Goal: Information Seeking & Learning: Learn about a topic

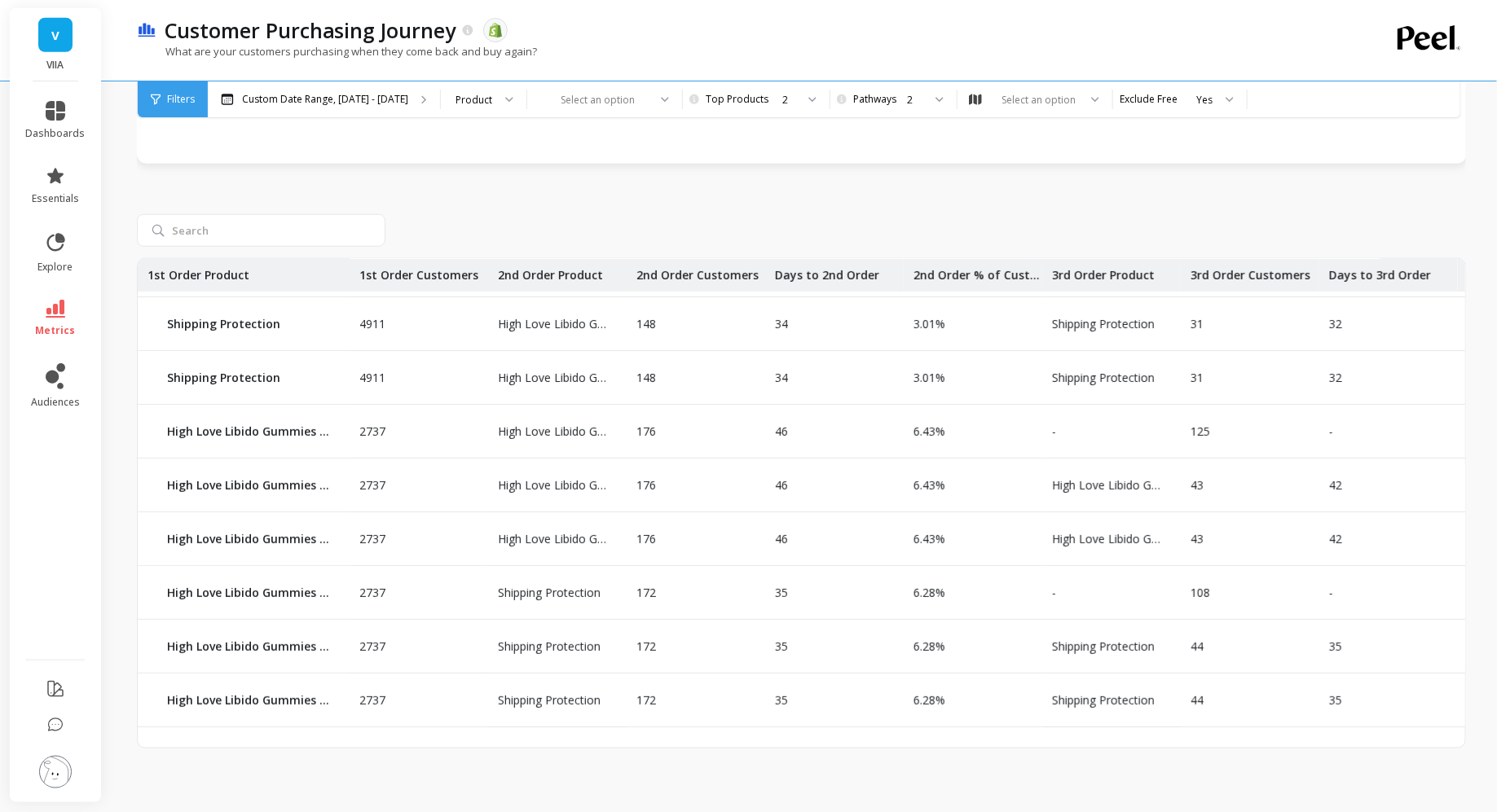
scroll to position [667, 1]
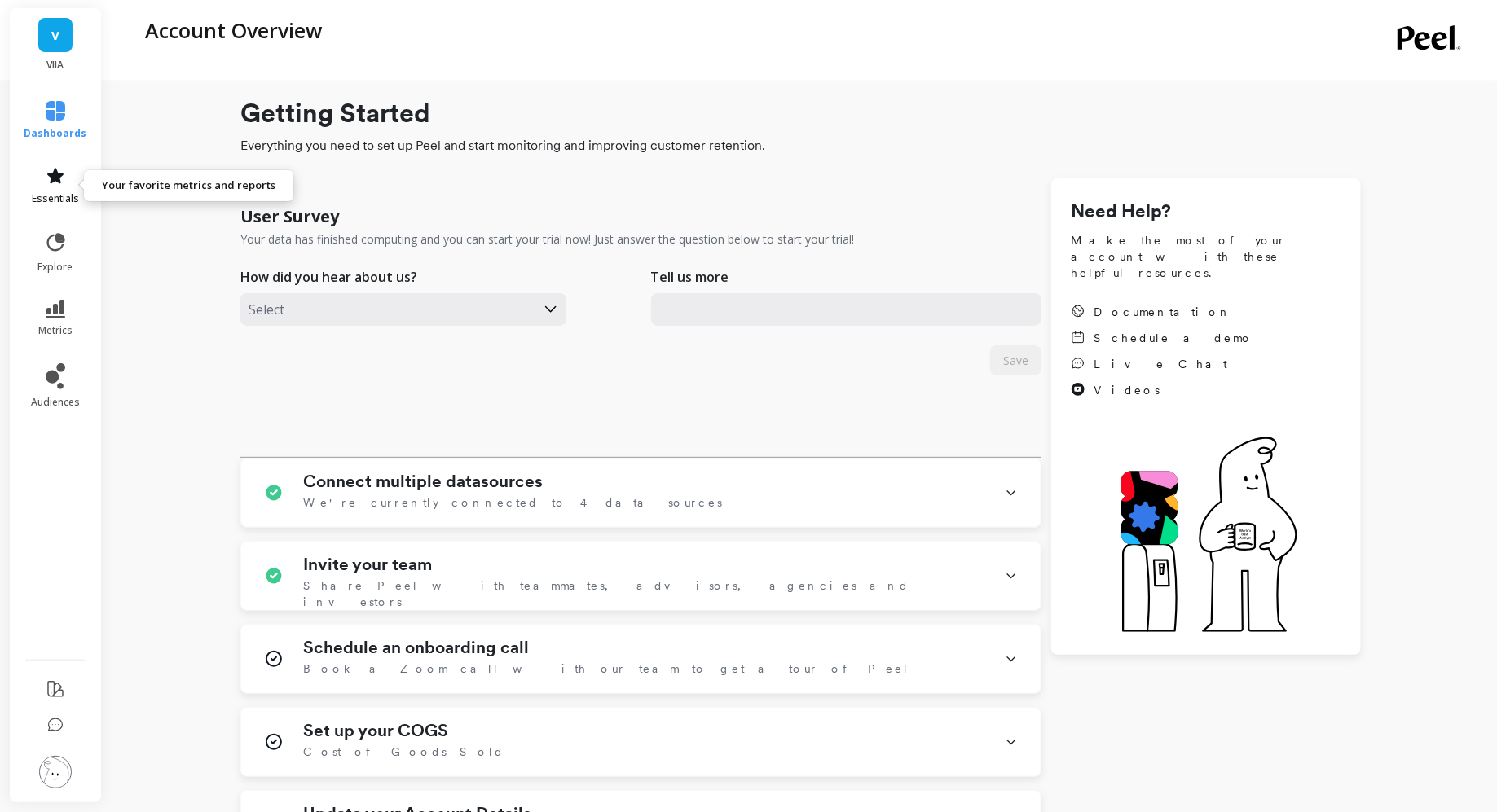
click at [61, 182] on icon at bounding box center [55, 176] width 19 height 19
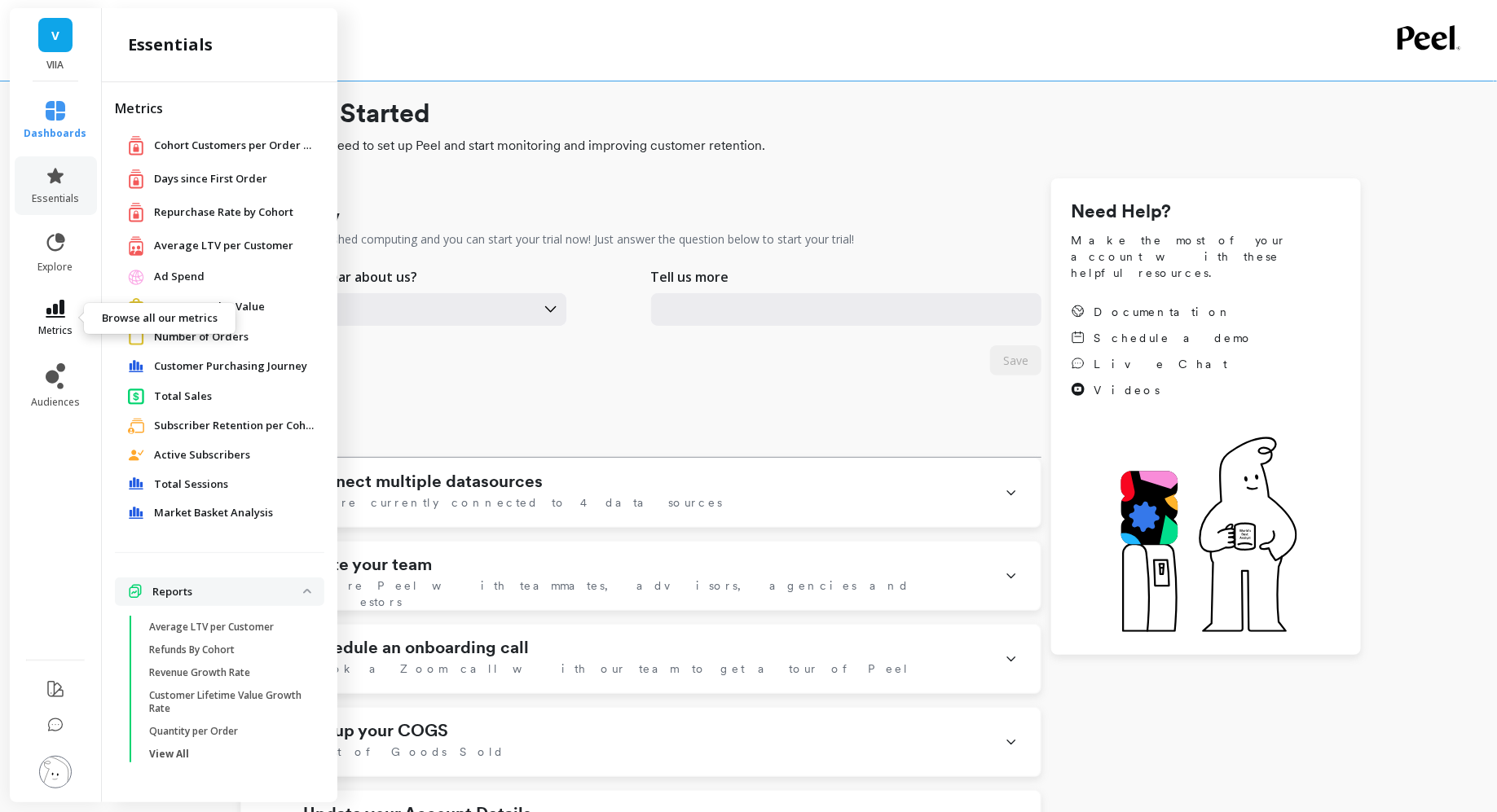
click at [67, 324] on span "metrics" at bounding box center [55, 330] width 34 height 13
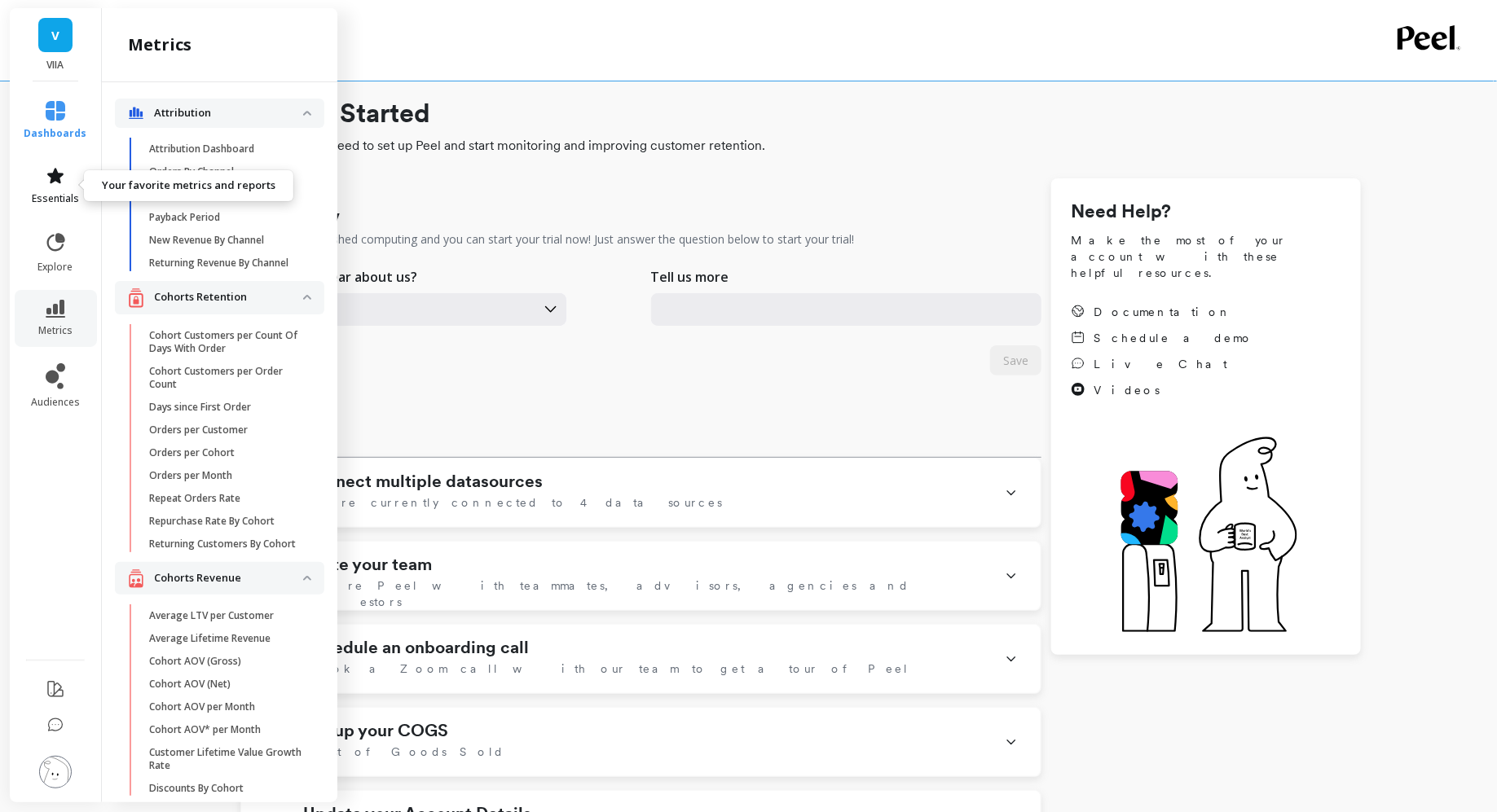
click at [64, 196] on span "essentials" at bounding box center [55, 199] width 47 height 13
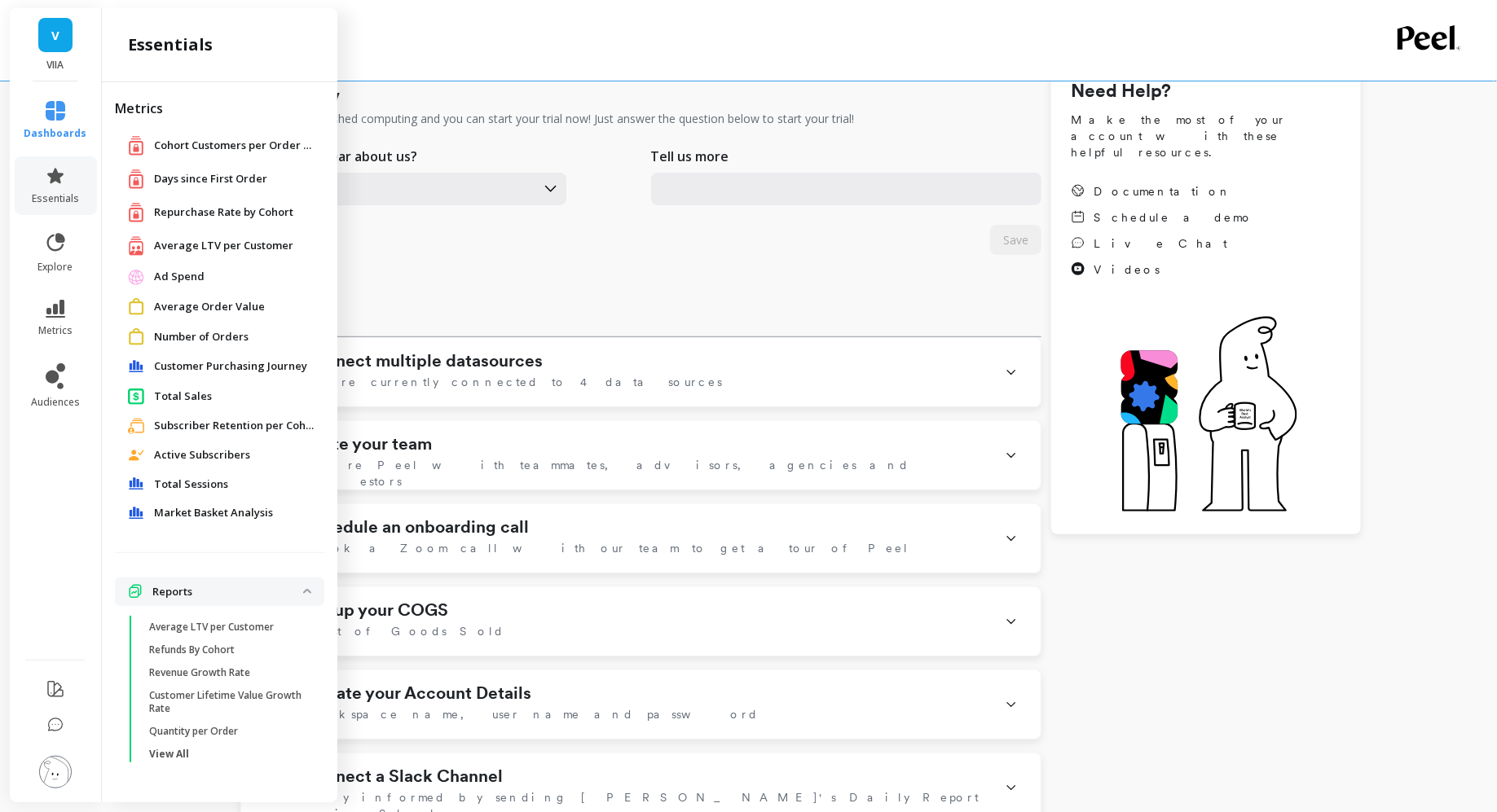
scroll to position [122, 0]
click at [209, 520] on span "Market Basket Analysis" at bounding box center [213, 513] width 119 height 17
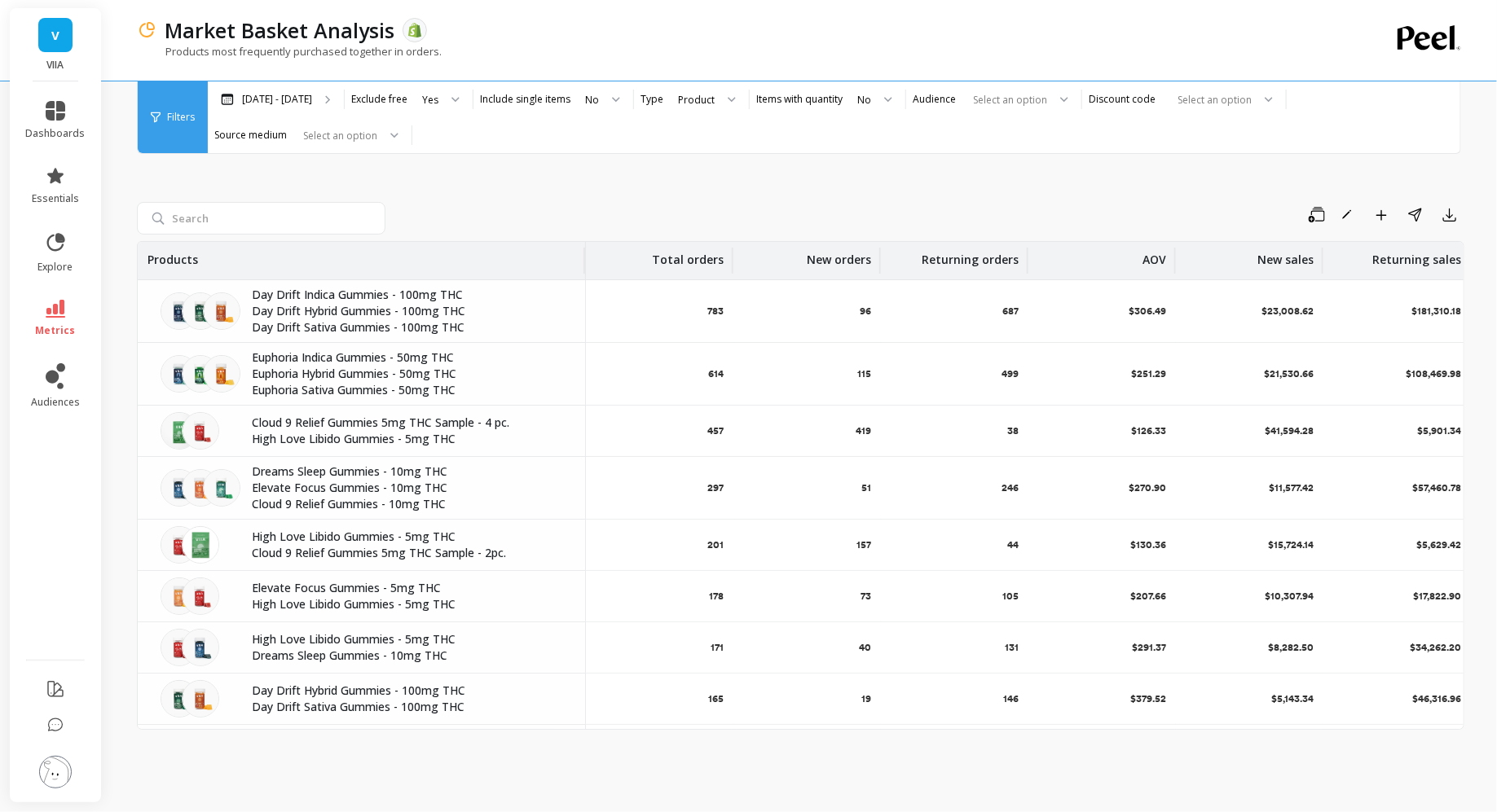
click at [176, 130] on div "Filters" at bounding box center [173, 118] width 70 height 71
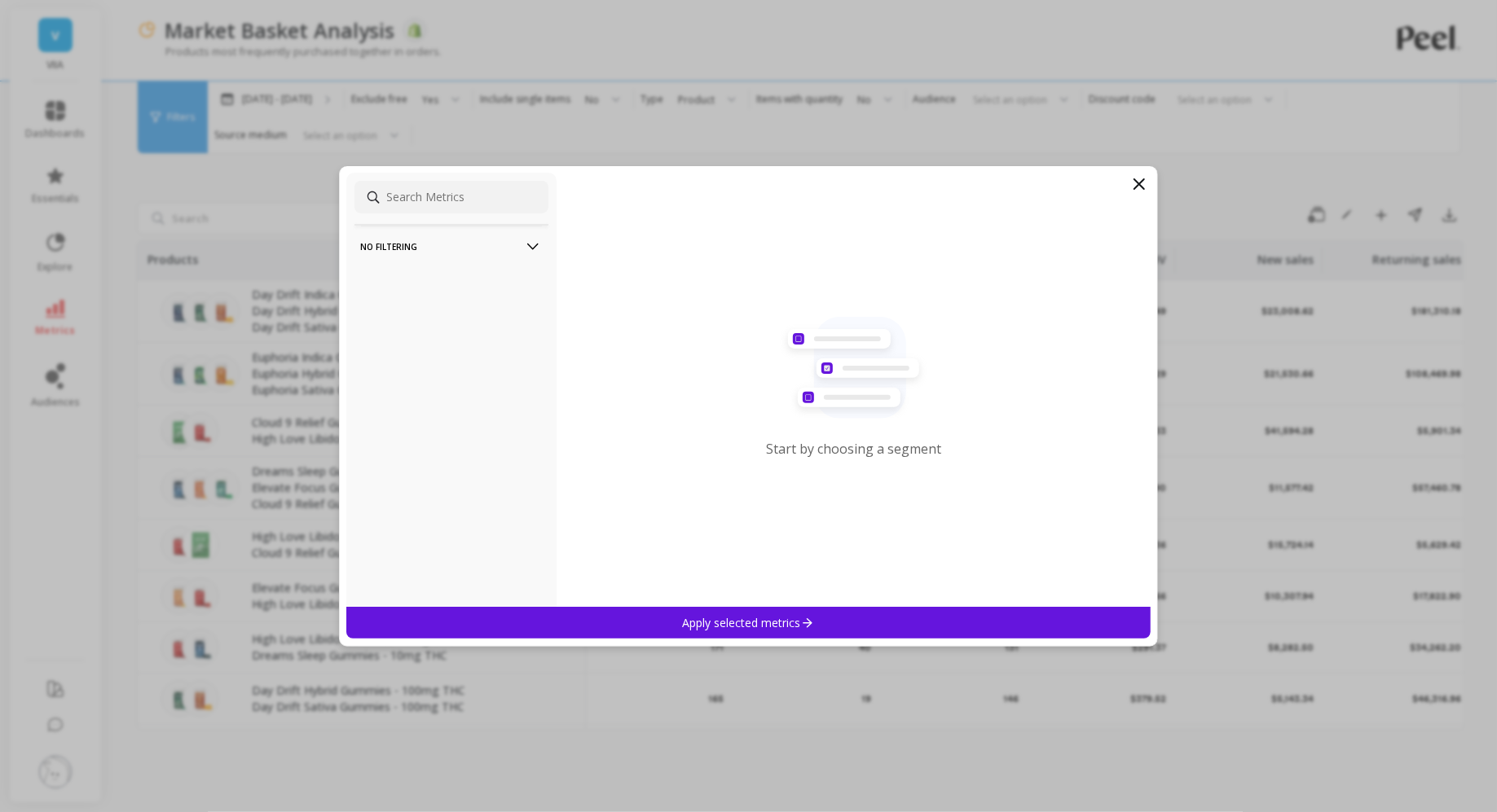
click at [538, 251] on filtering-icon at bounding box center [532, 247] width 18 height 18
click at [1138, 179] on icon at bounding box center [1139, 184] width 19 height 19
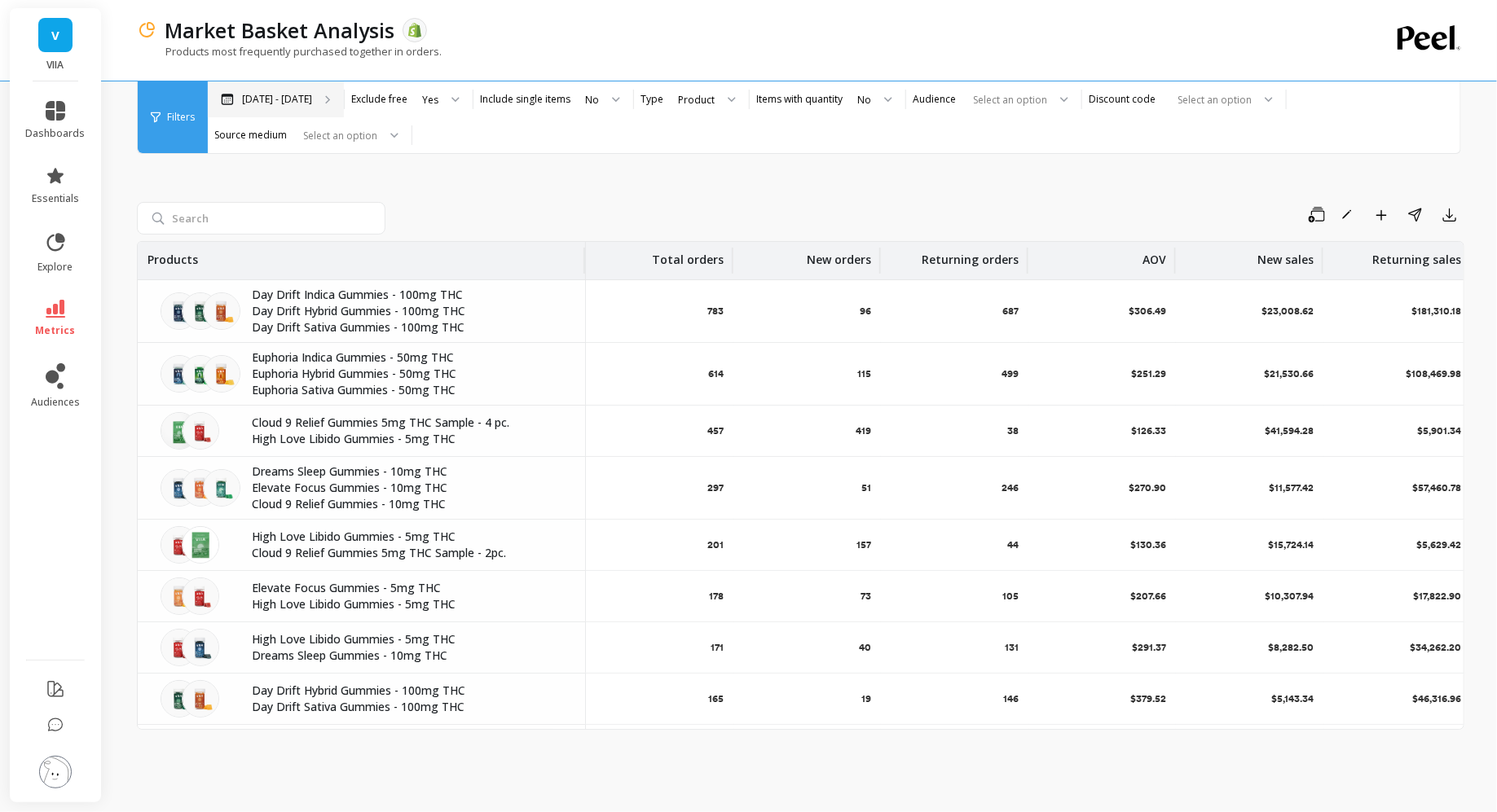
click at [289, 99] on p "Mar 15 - Sep 15" at bounding box center [277, 99] width 70 height 13
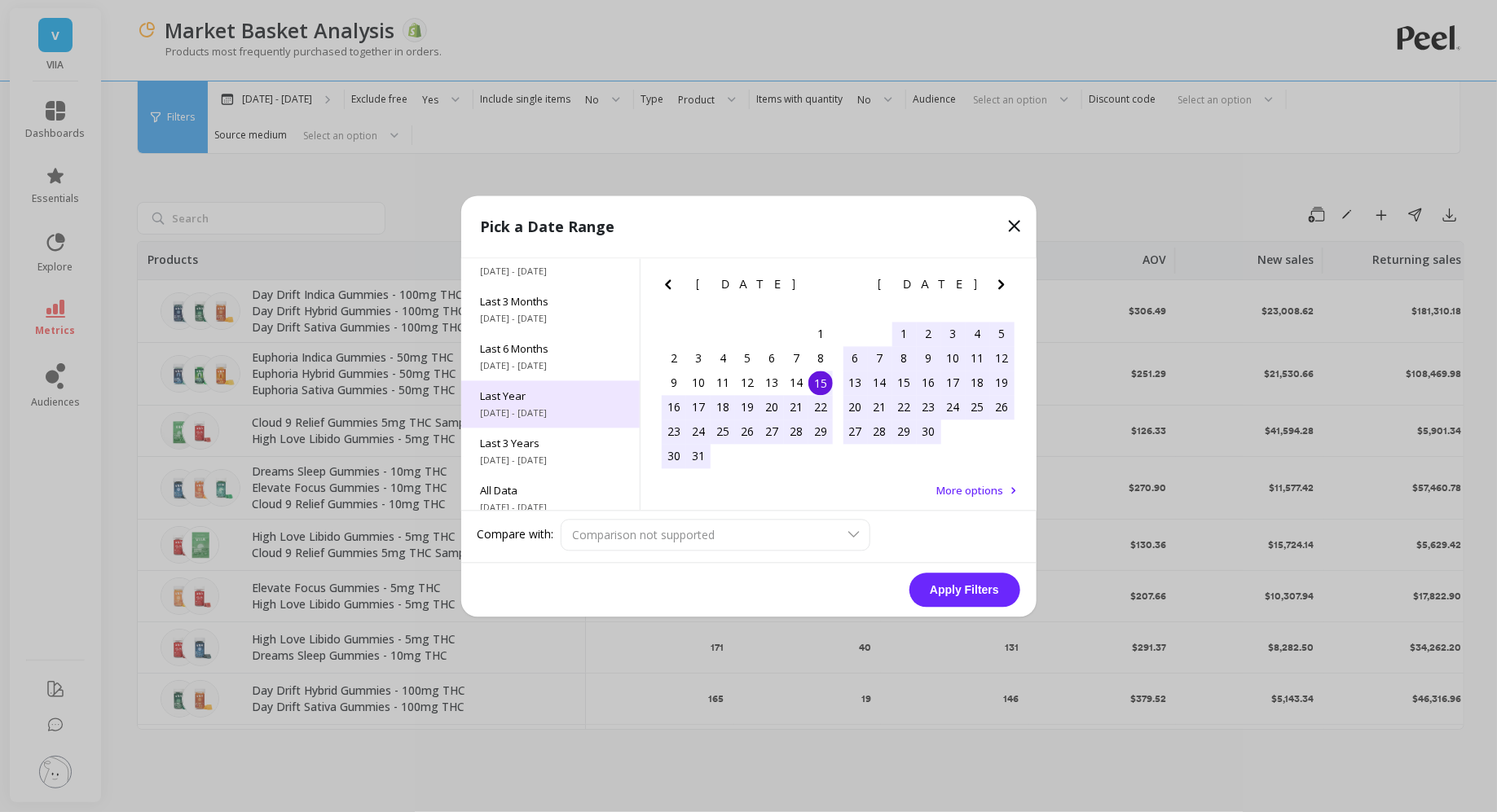
scroll to position [220, 0]
click at [535, 414] on span "1/1/2024 - 12/31/2024" at bounding box center [551, 418] width 139 height 13
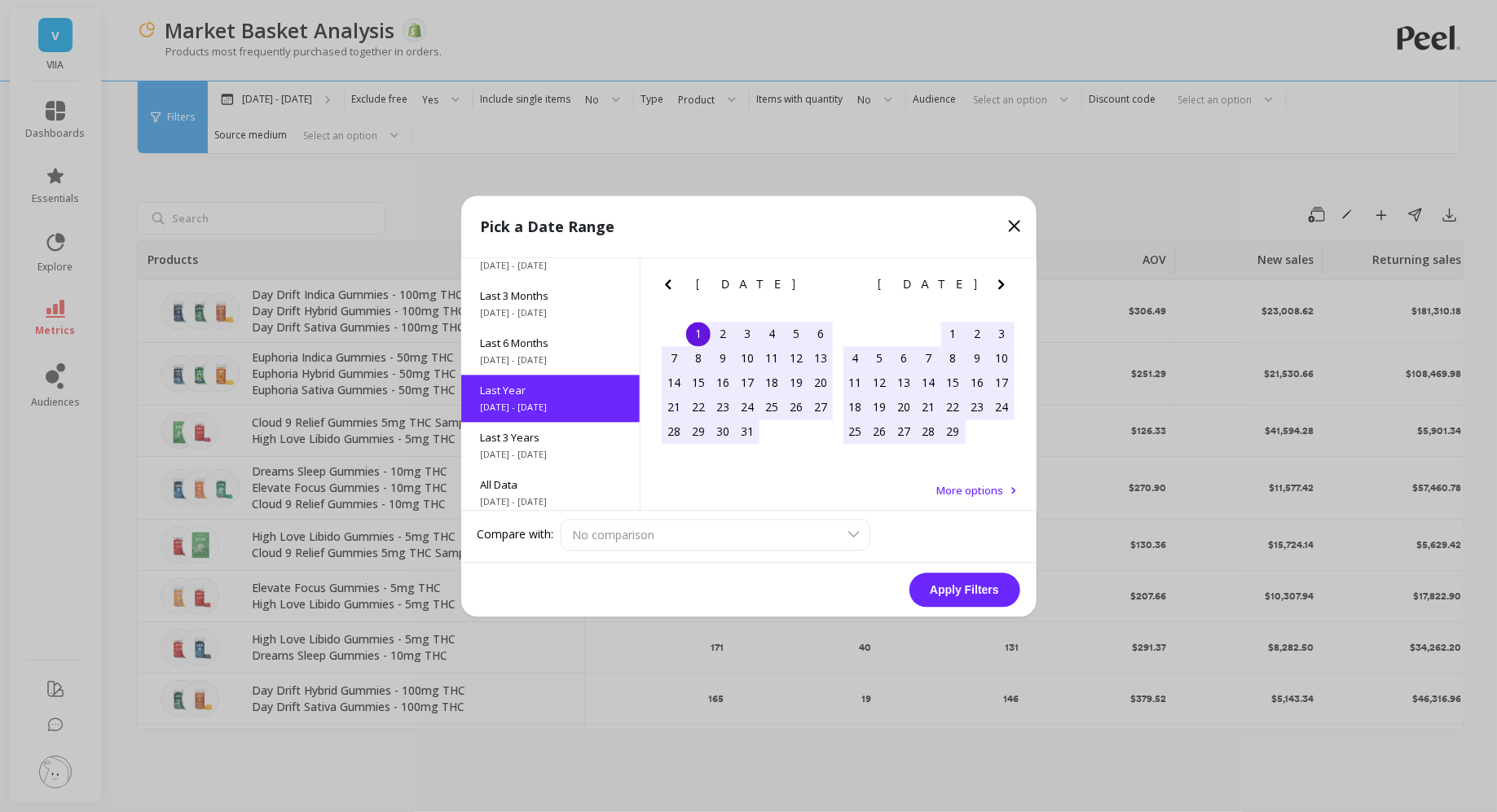
scroll to position [0, 0]
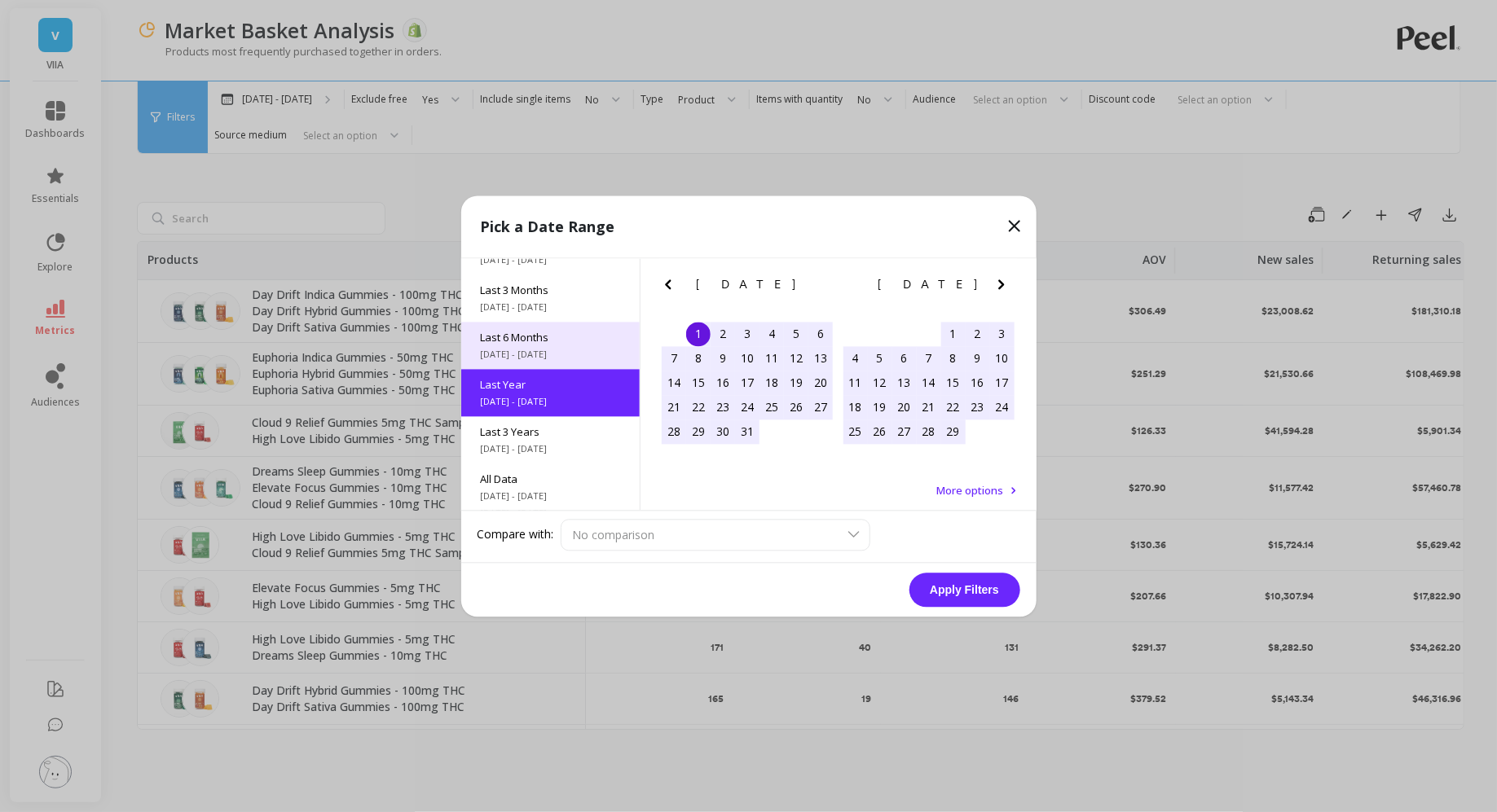
click at [535, 355] on span "4/1/2025 - 9/15/2025" at bounding box center [551, 354] width 139 height 13
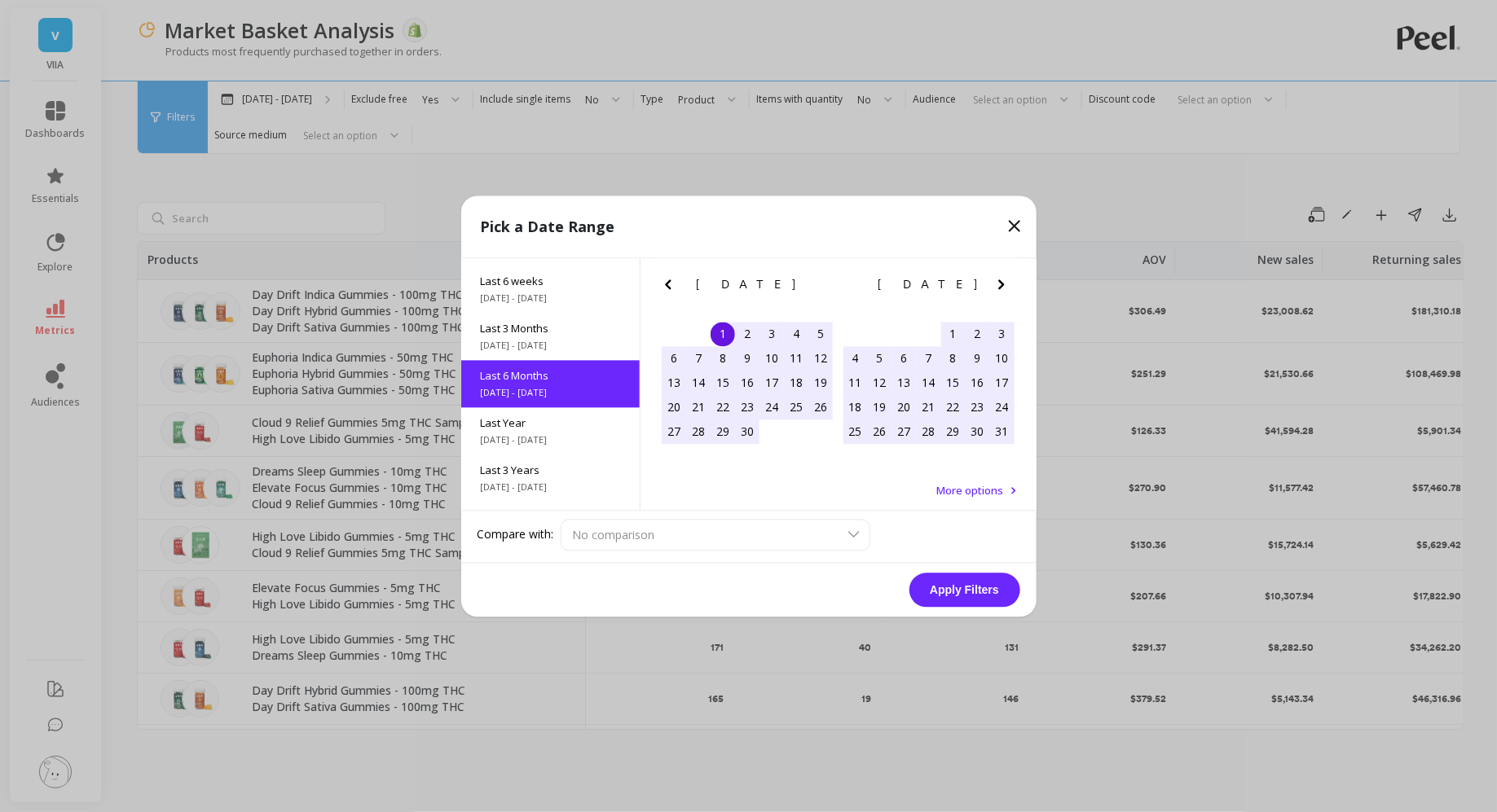
scroll to position [181, 0]
click at [940, 590] on button "Apply Filters" at bounding box center [965, 589] width 111 height 34
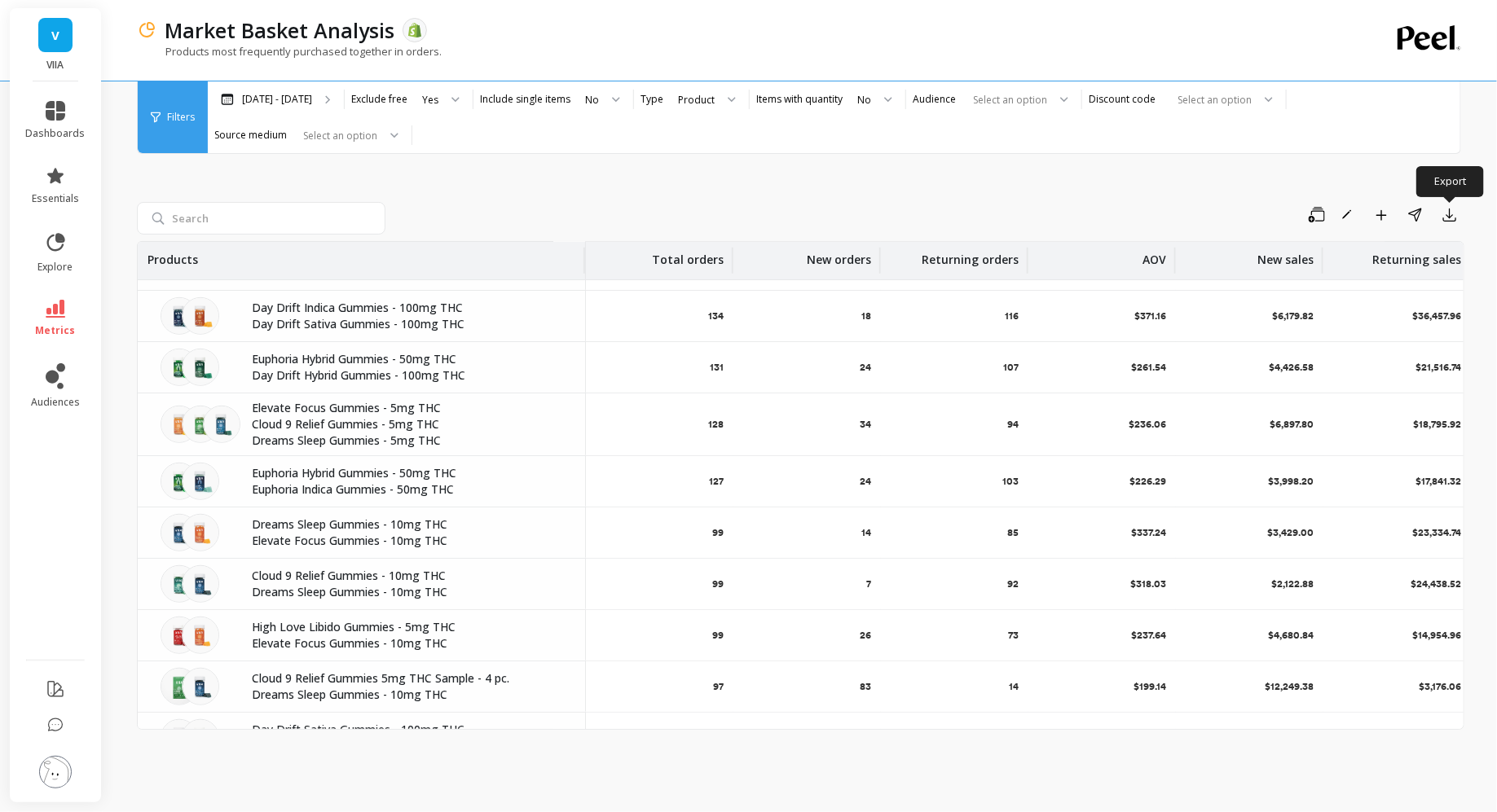
scroll to position [523, 0]
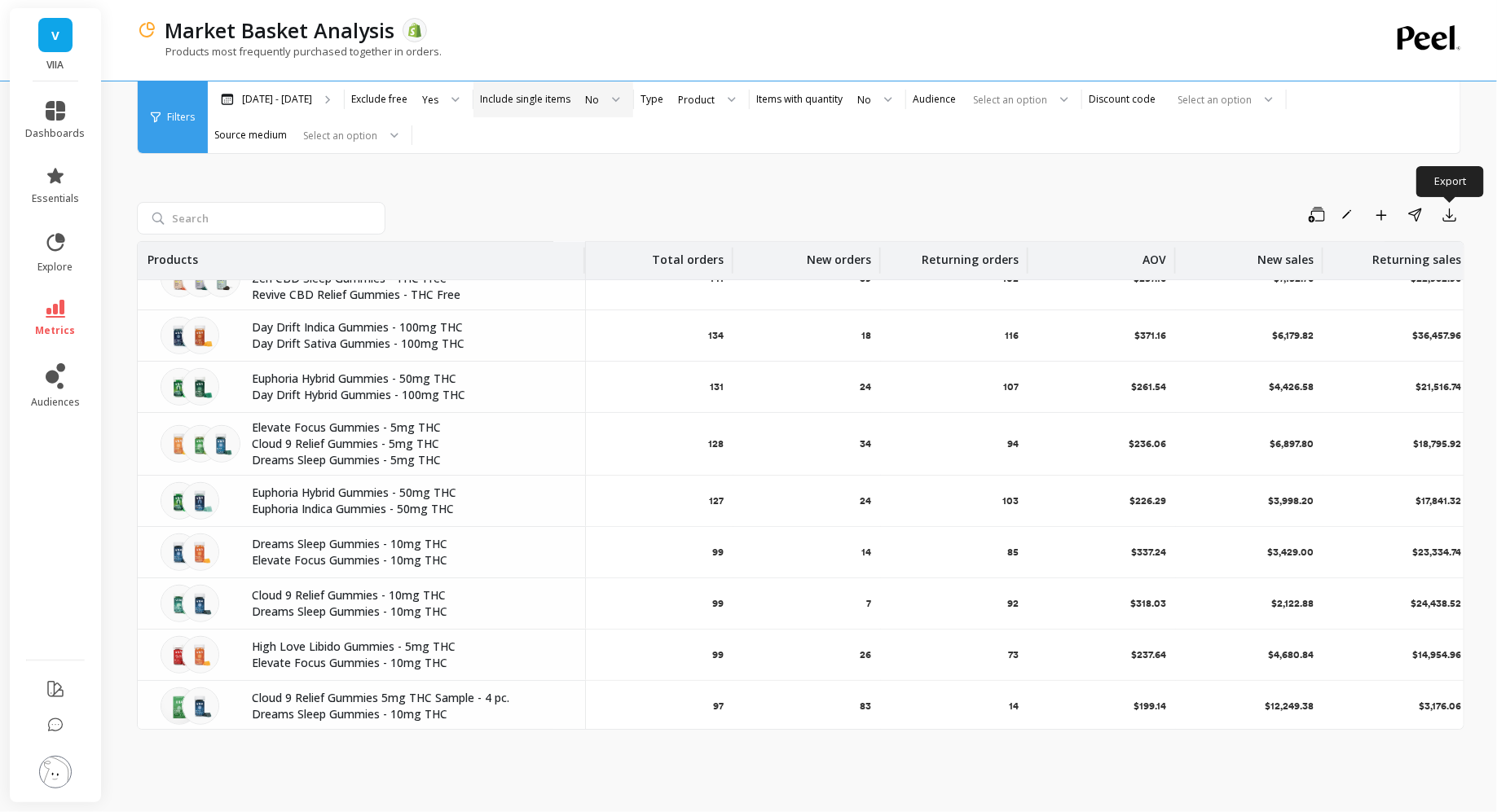
click at [538, 98] on label "Include single items" at bounding box center [525, 99] width 91 height 13
click at [694, 92] on div "Product" at bounding box center [696, 100] width 37 height 16
click at [703, 175] on div "Product Type" at bounding box center [706, 176] width 64 height 16
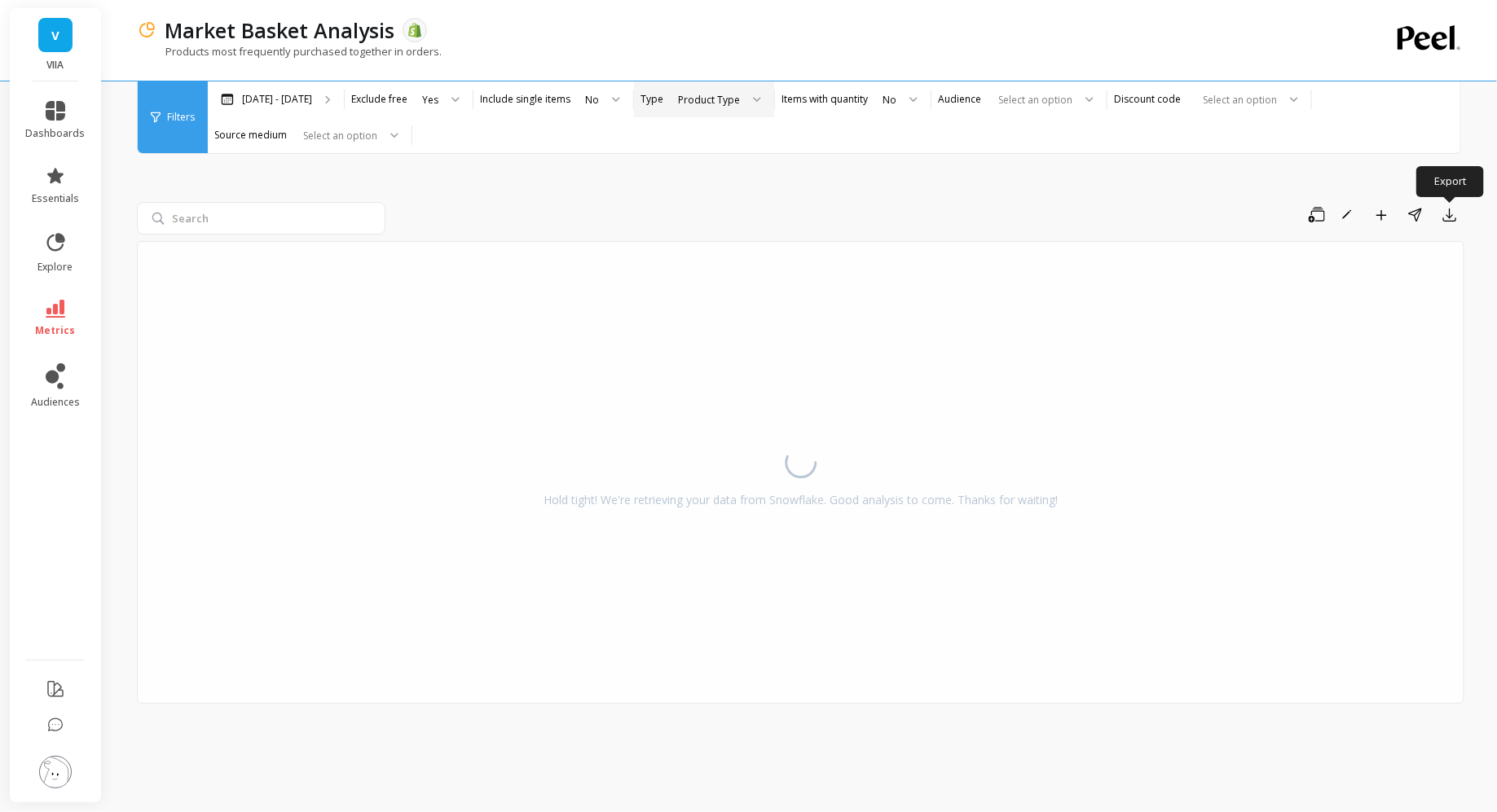
click at [707, 97] on div "Product Type" at bounding box center [708, 100] width 62 height 16
click at [698, 208] on div "Product" at bounding box center [718, 206] width 90 height 16
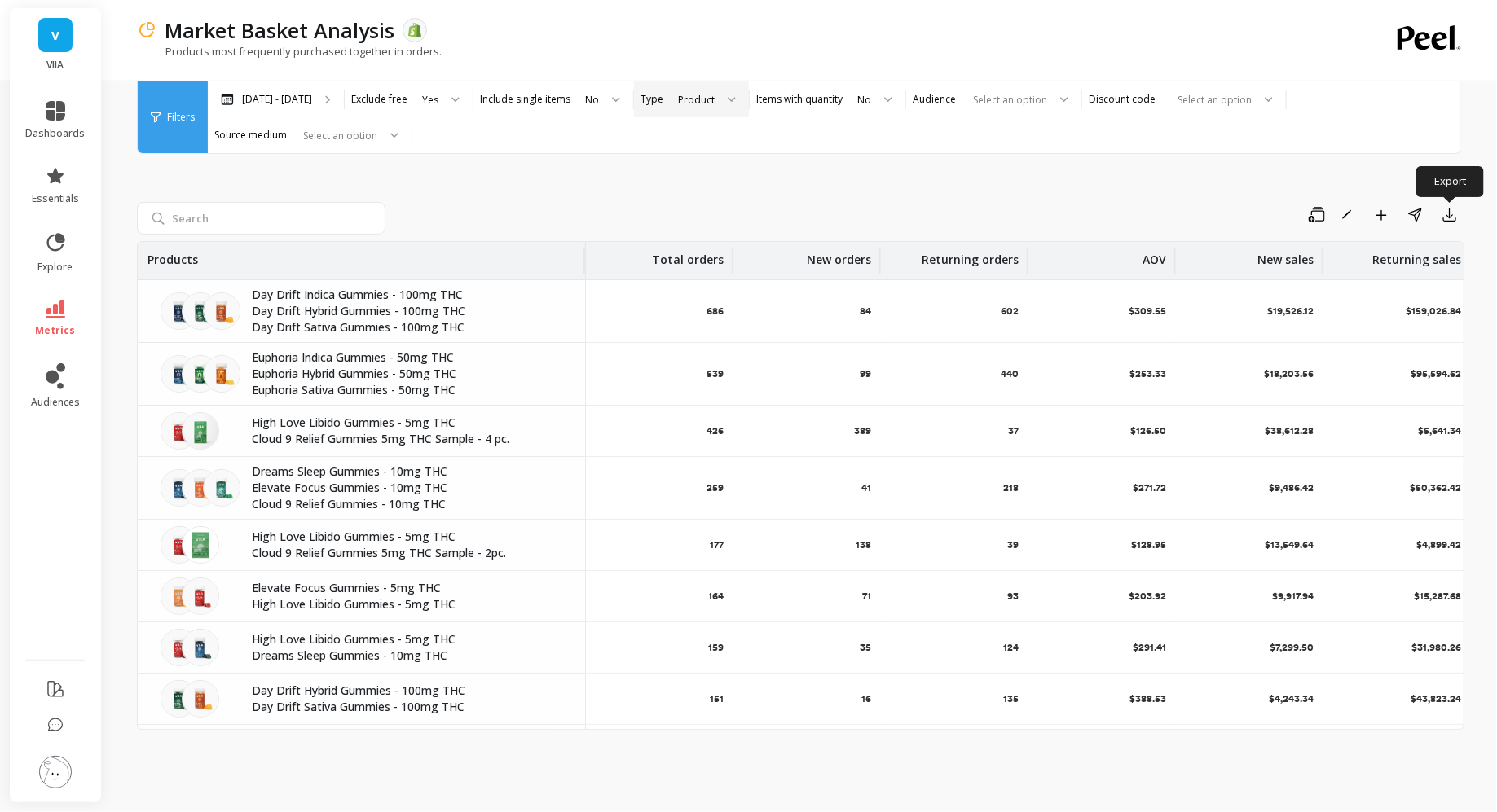
click at [274, 200] on div "Save Rename Add to Dashboard Share Export Products Total orders New orders Retu…" at bounding box center [800, 438] width 1327 height 707
click at [254, 221] on input "search" at bounding box center [261, 218] width 248 height 32
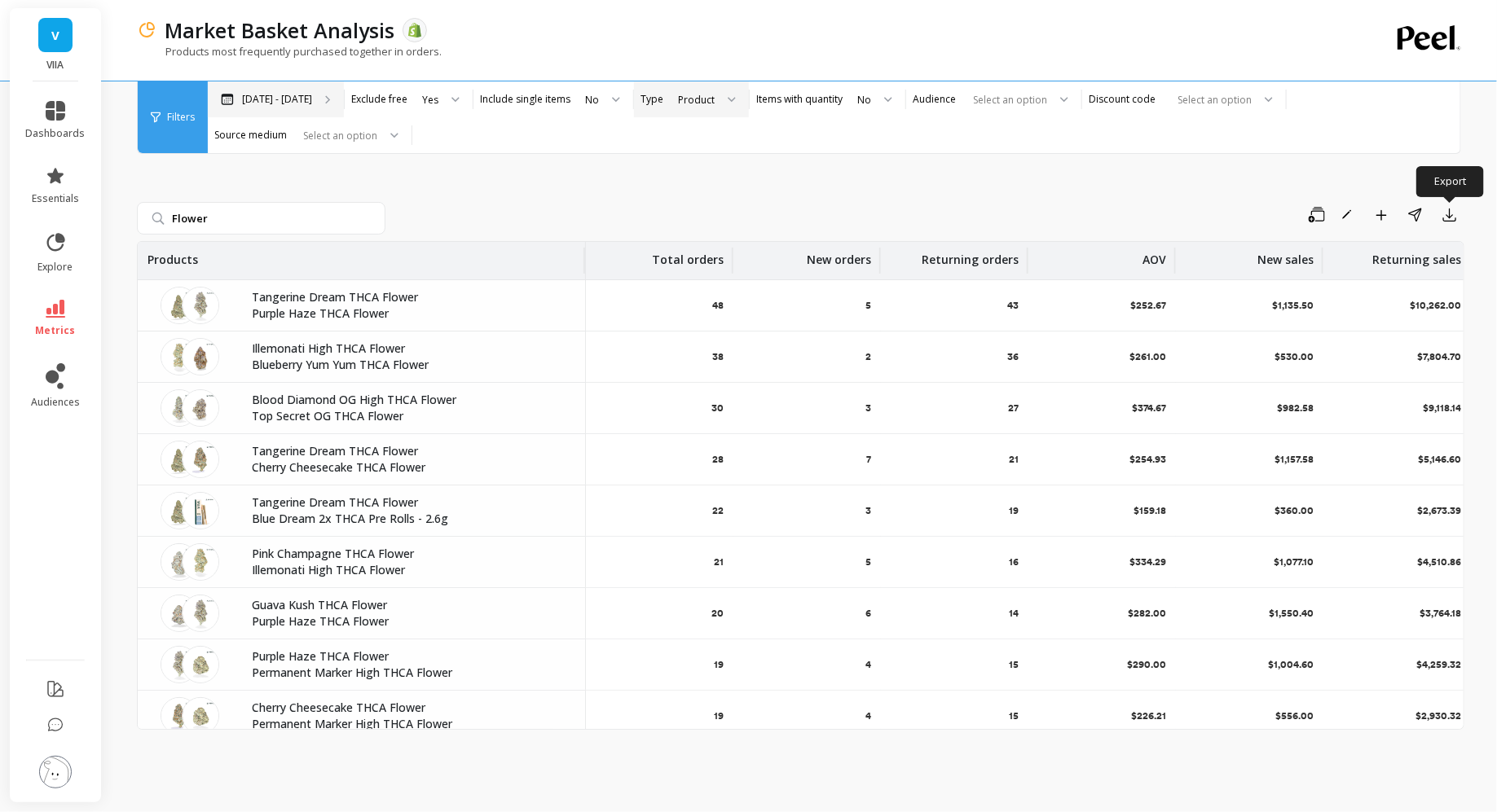
click at [293, 109] on div "Apr 1 - Sep 15" at bounding box center [275, 99] width 136 height 36
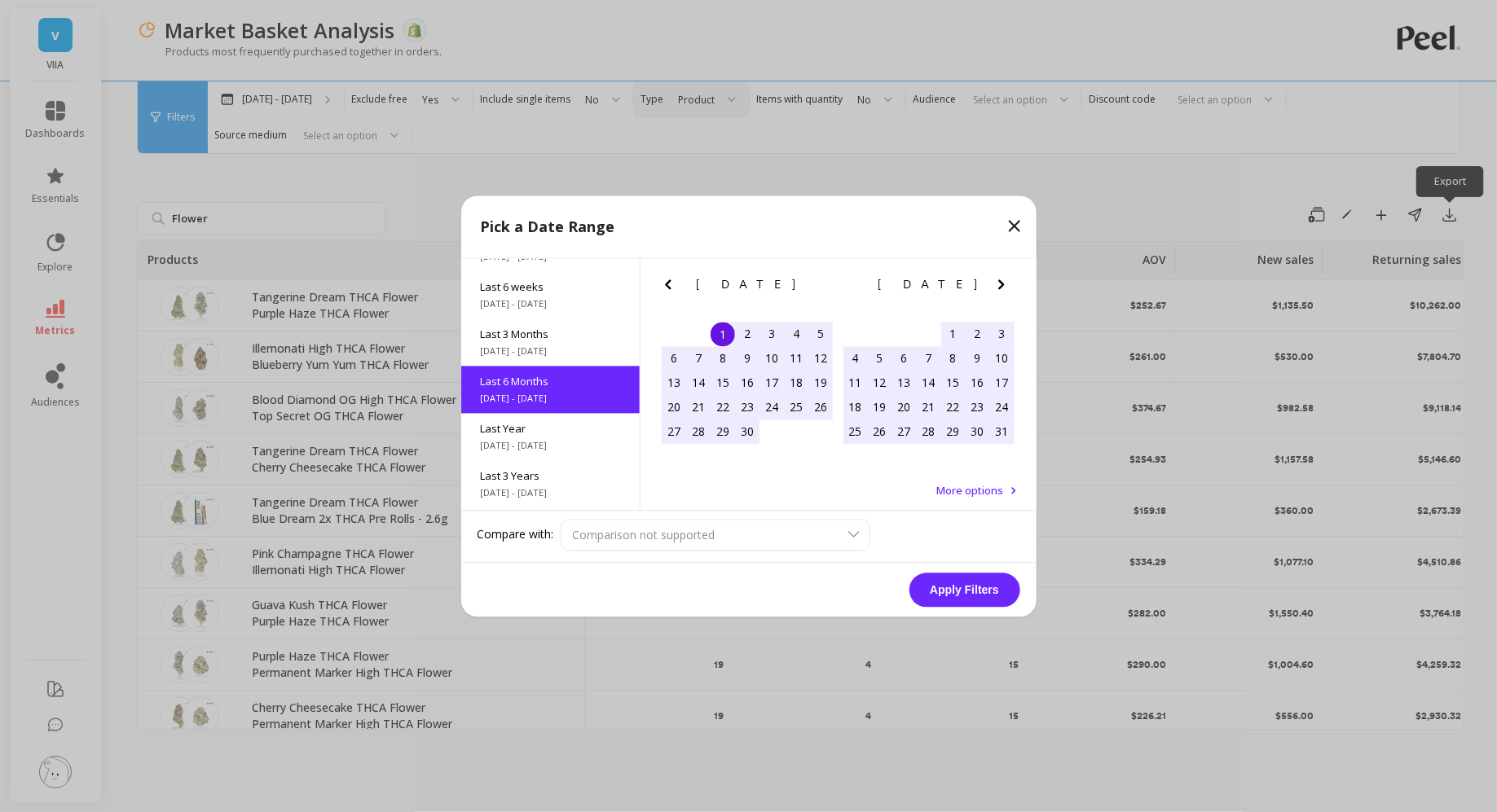
scroll to position [181, 0]
click at [660, 276] on icon "Previous Month" at bounding box center [668, 284] width 19 height 19
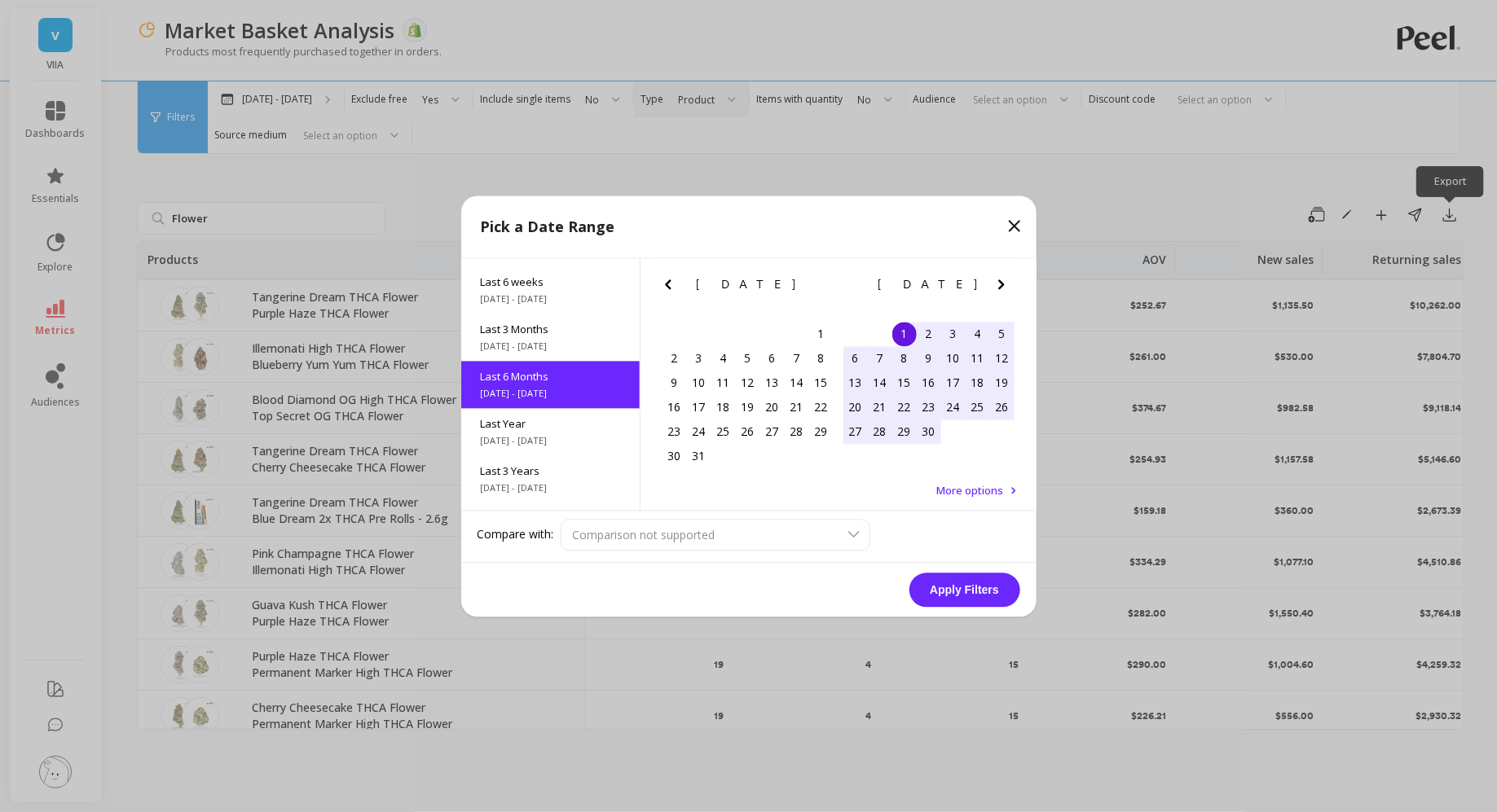
click at [660, 276] on icon "Previous Month" at bounding box center [668, 284] width 19 height 19
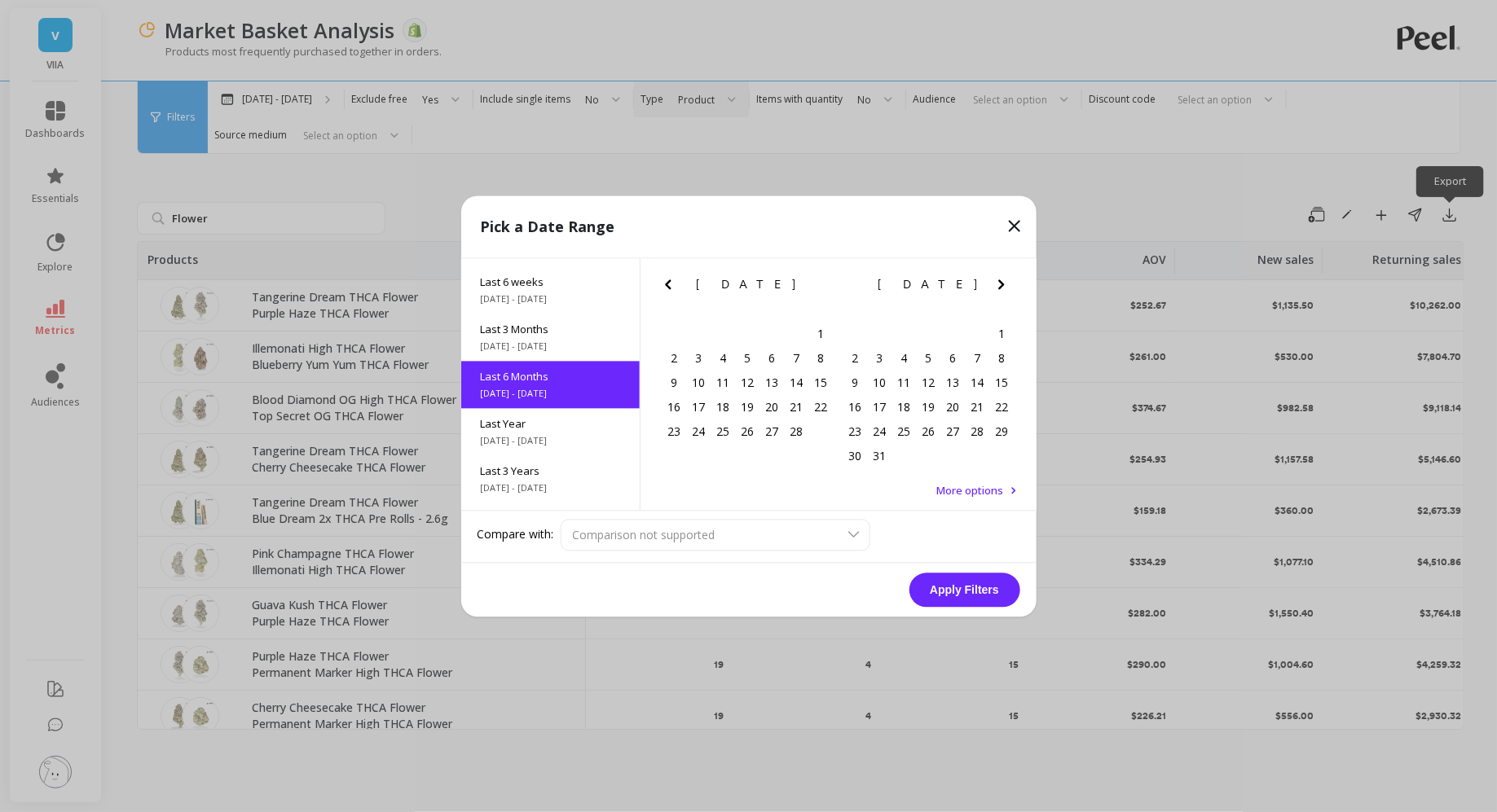
click at [660, 276] on icon "Previous Month" at bounding box center [668, 284] width 19 height 19
click at [751, 335] on div "1" at bounding box center [748, 334] width 24 height 24
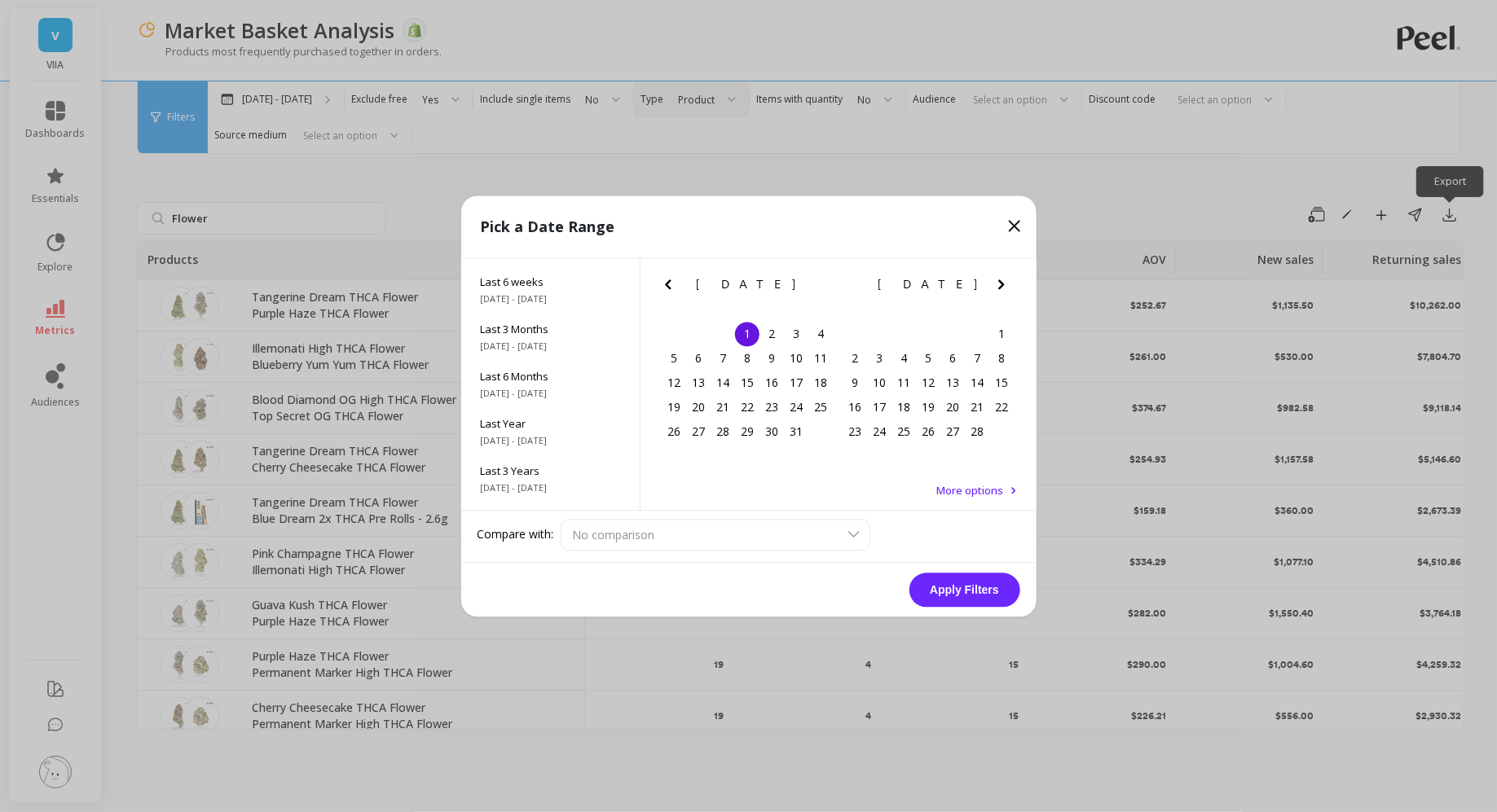
click at [1003, 286] on icon "Next Month" at bounding box center [1001, 284] width 19 height 19
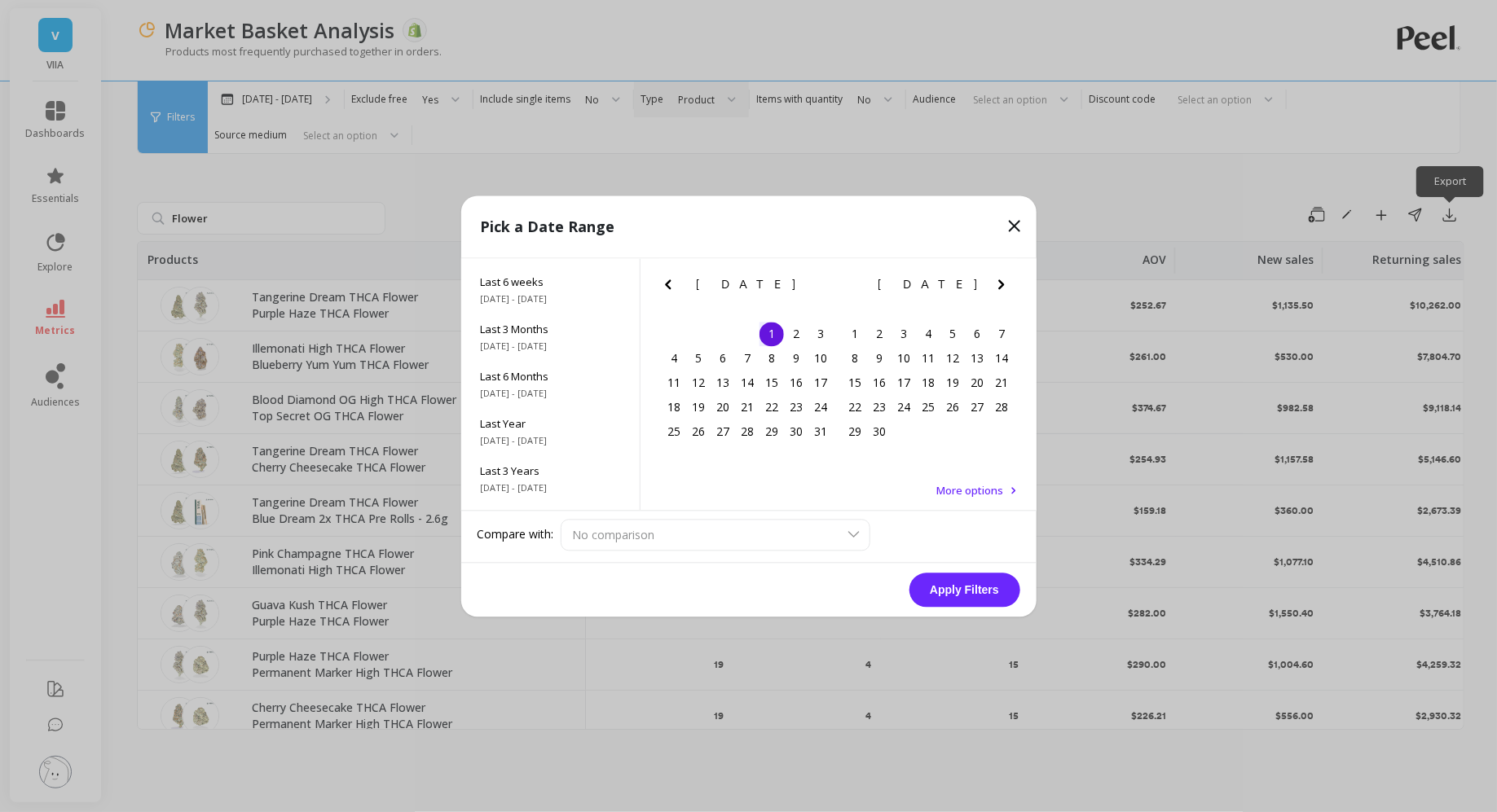
click at [1003, 286] on icon "Next Month" at bounding box center [1001, 284] width 19 height 19
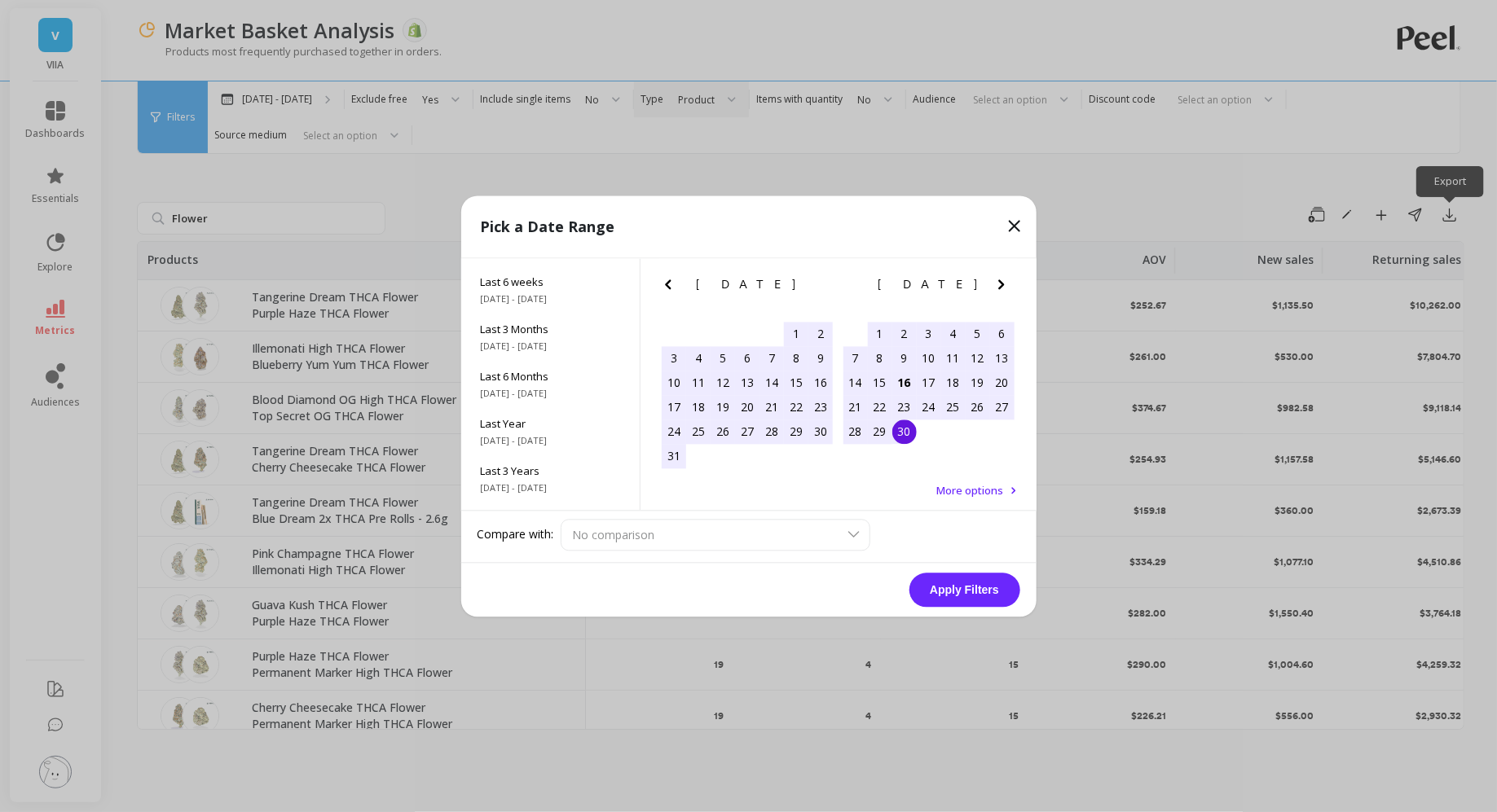
click at [899, 438] on div "30" at bounding box center [904, 432] width 24 height 24
click at [952, 587] on button "Apply Filters" at bounding box center [965, 589] width 111 height 34
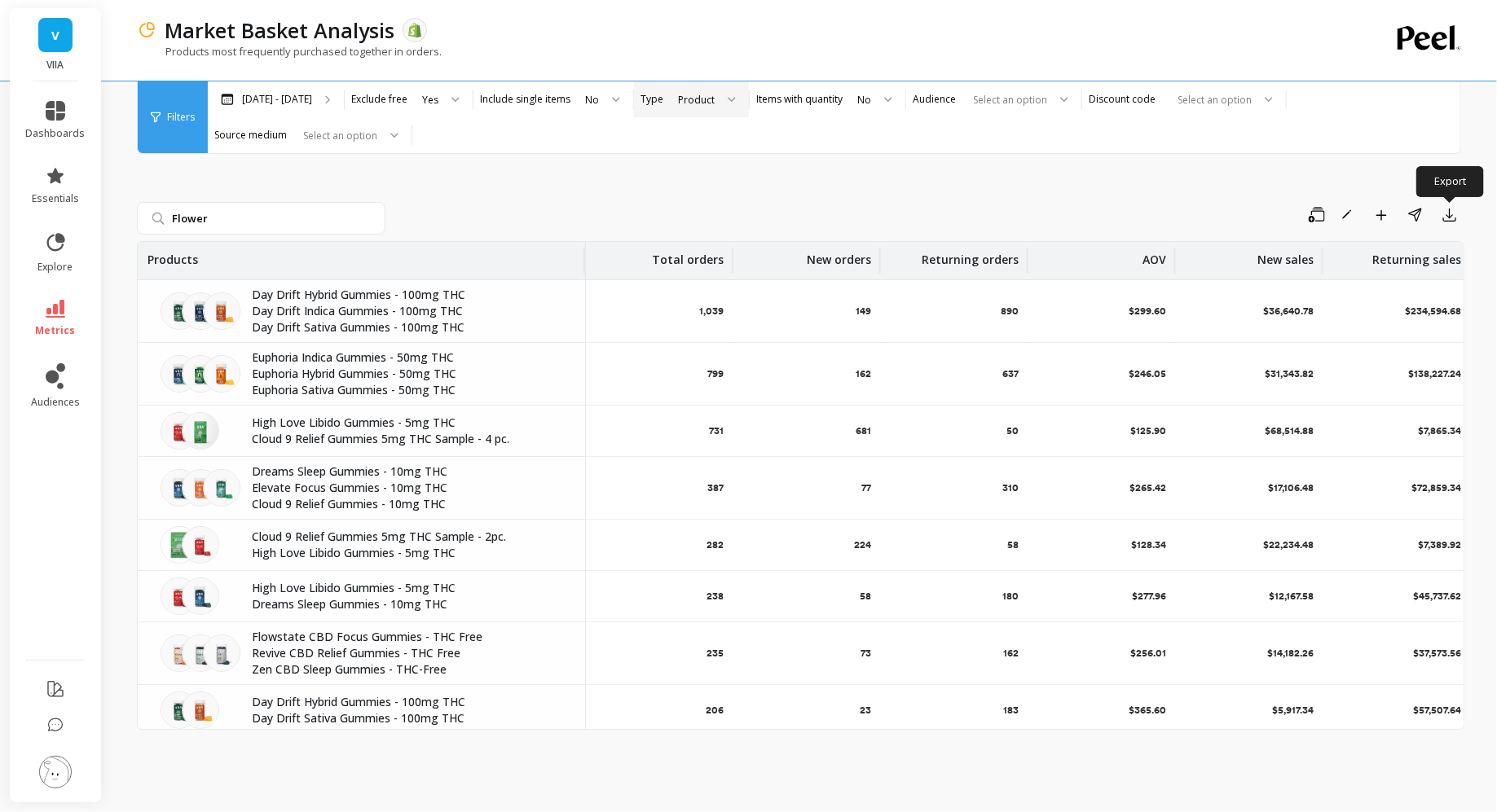
scroll to position [6, 0]
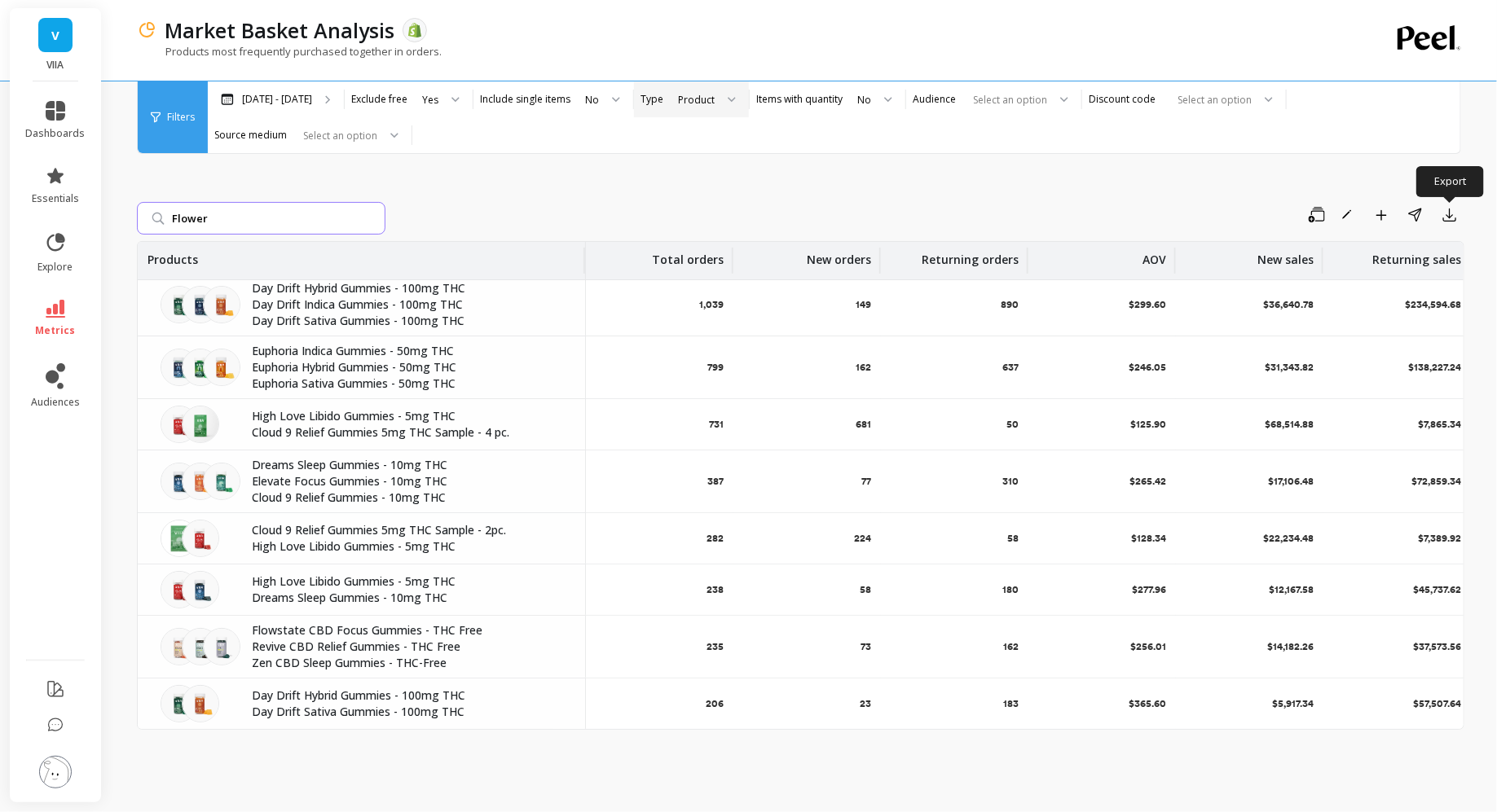
click at [256, 218] on input "Flower" at bounding box center [261, 218] width 248 height 32
click at [157, 227] on input "Flower" at bounding box center [261, 218] width 248 height 32
click at [284, 226] on input "Flower" at bounding box center [261, 218] width 248 height 32
type input "F"
type input "Flower"
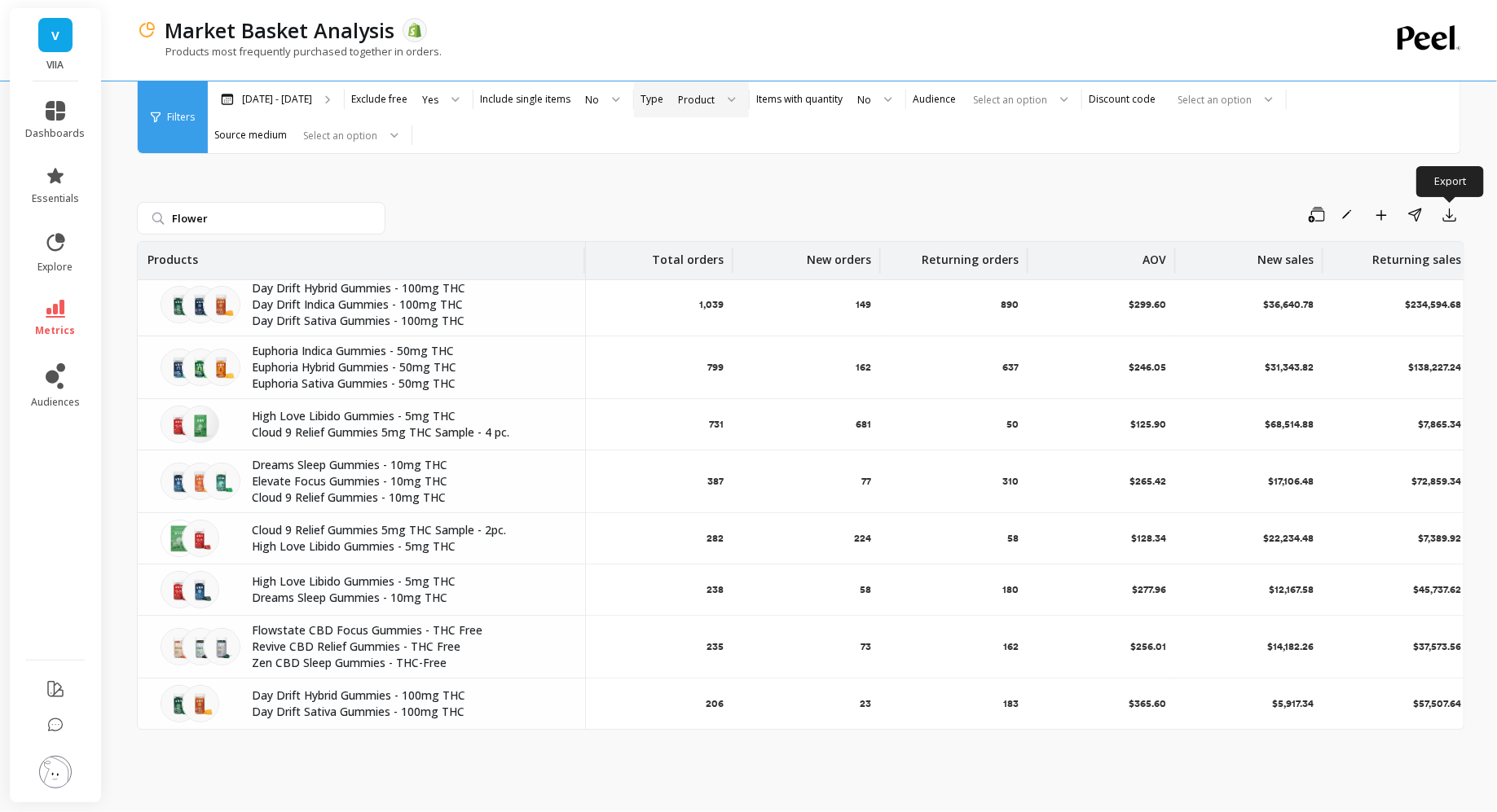
click at [534, 194] on div "Flower Save Rename Add to Dashboard Share Export Products Total orders New orde…" at bounding box center [800, 438] width 1327 height 707
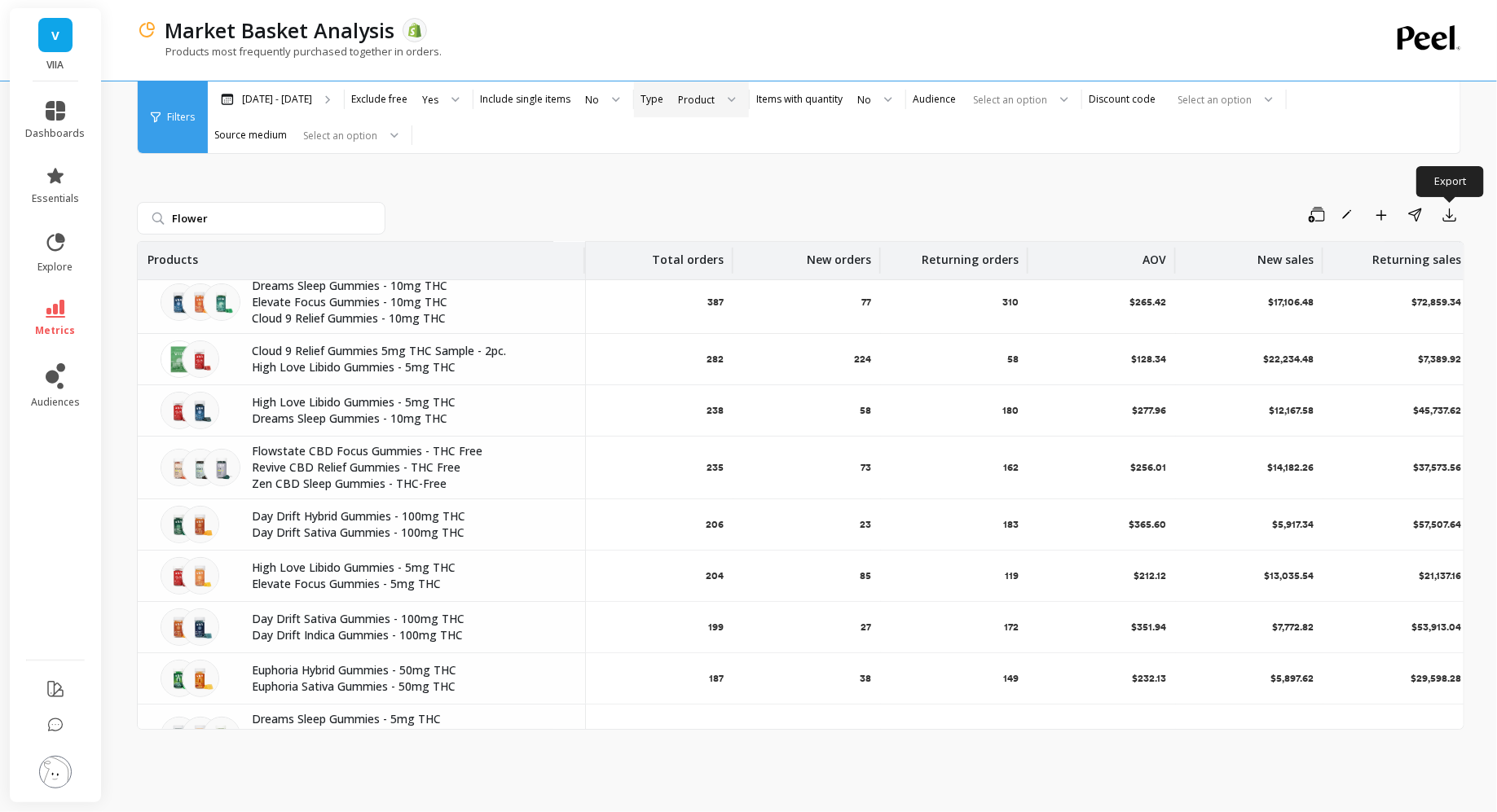
scroll to position [0, 0]
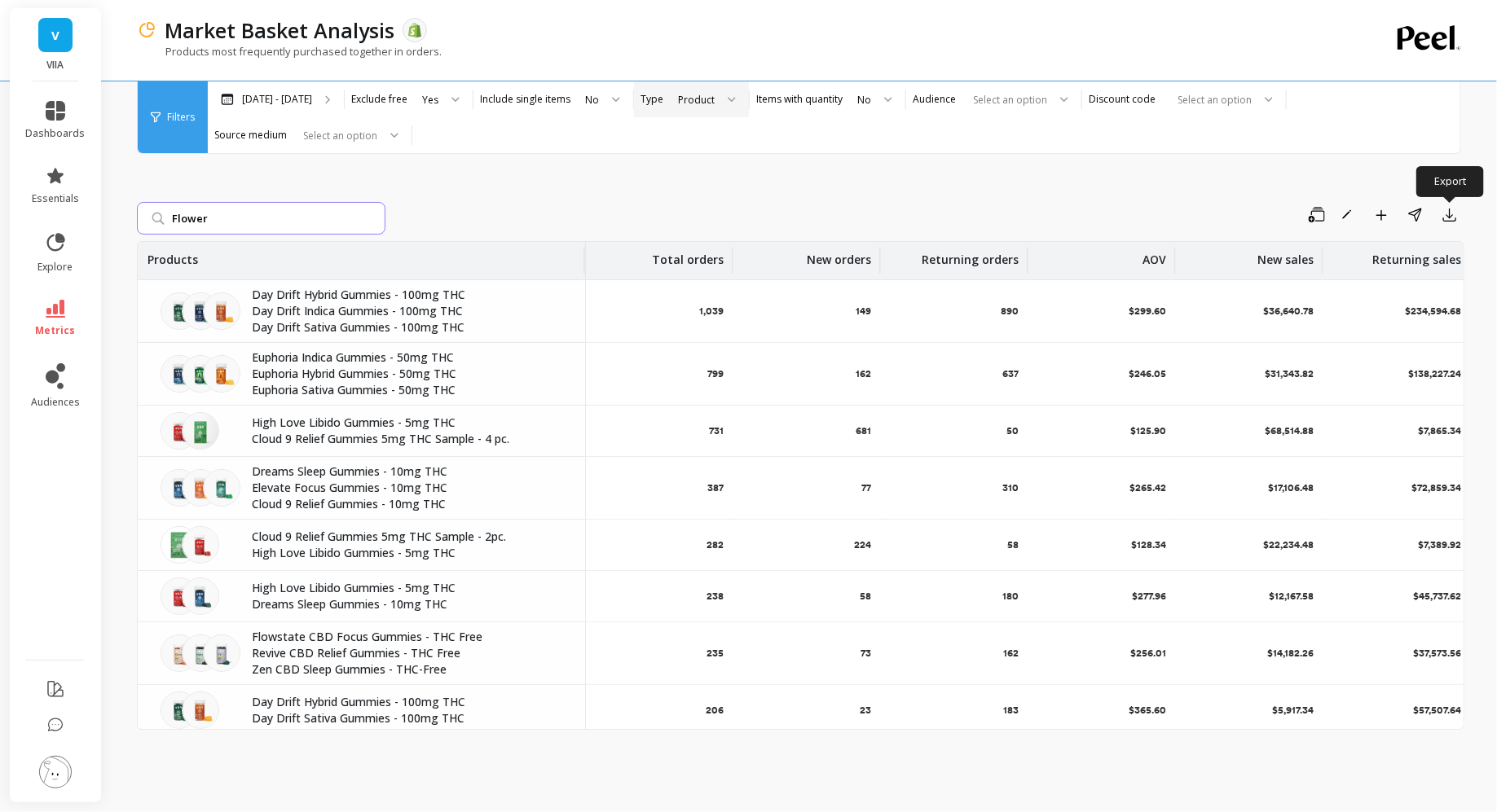
click at [216, 217] on input "Flower" at bounding box center [261, 218] width 248 height 32
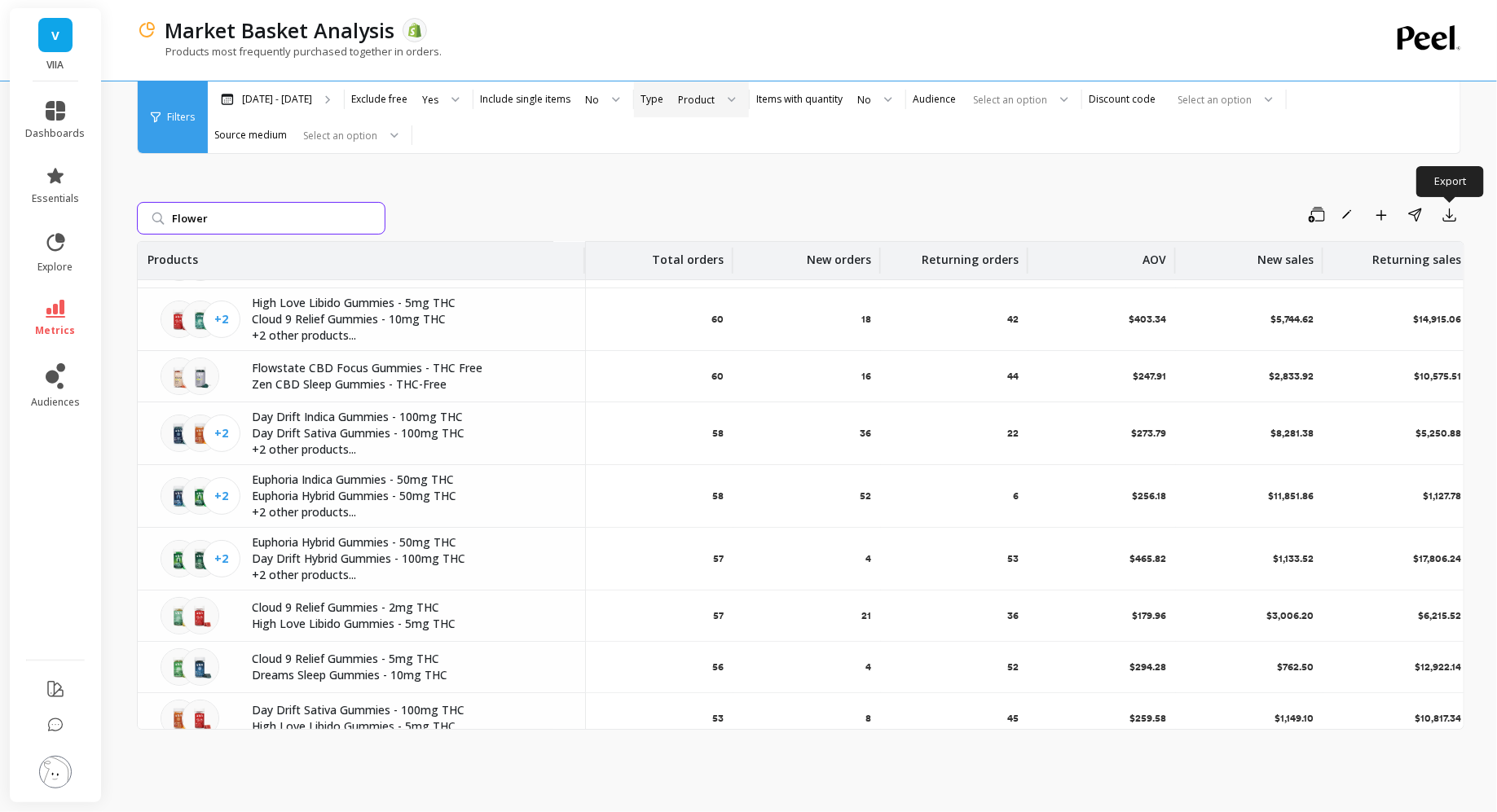
scroll to position [3086, 0]
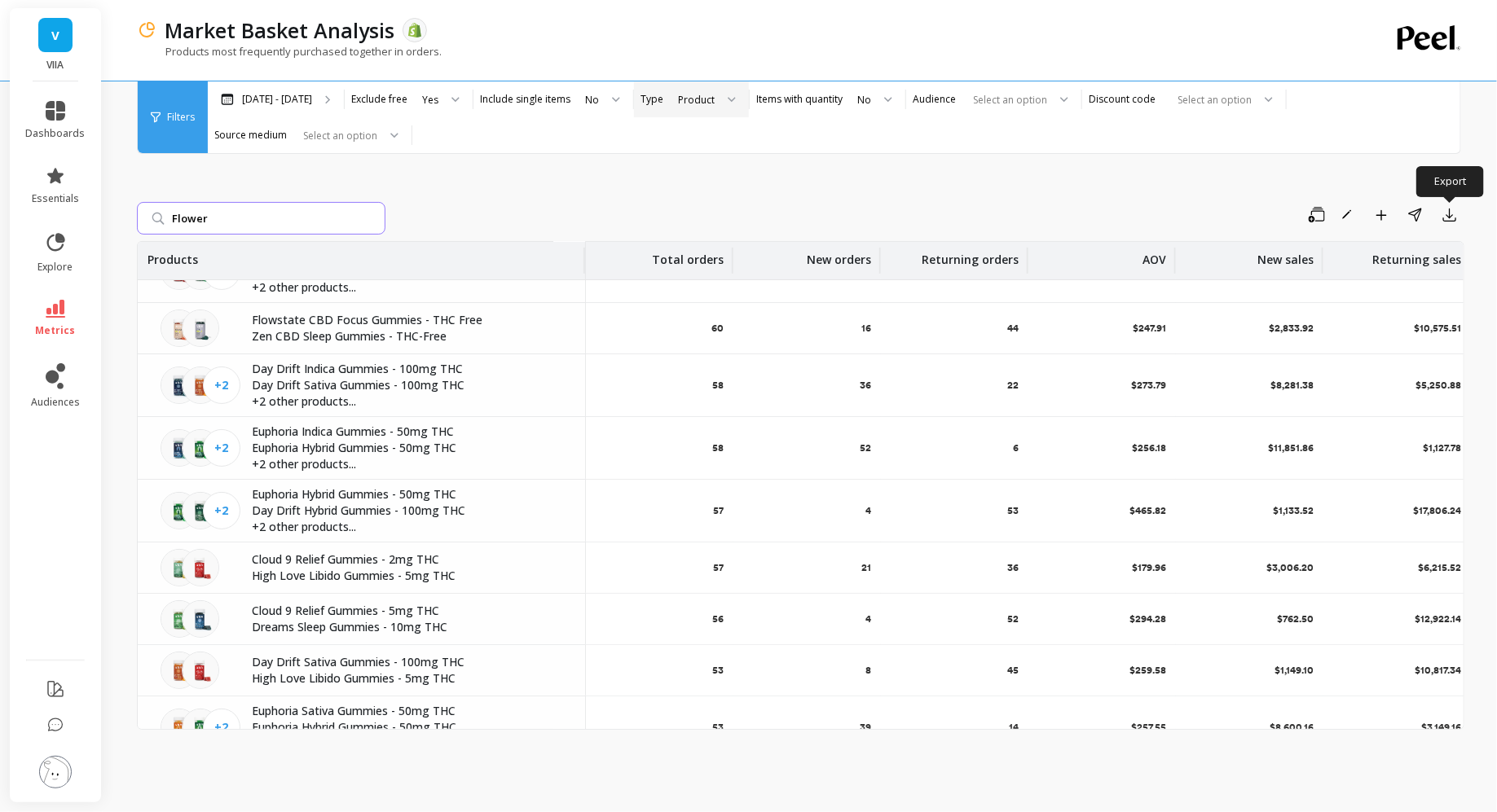
click at [368, 224] on input "Flower" at bounding box center [261, 218] width 248 height 32
click at [373, 208] on input "Flower" at bounding box center [261, 218] width 248 height 32
click at [364, 219] on input "Flower" at bounding box center [261, 218] width 248 height 32
click at [367, 219] on input "Flower" at bounding box center [261, 218] width 248 height 32
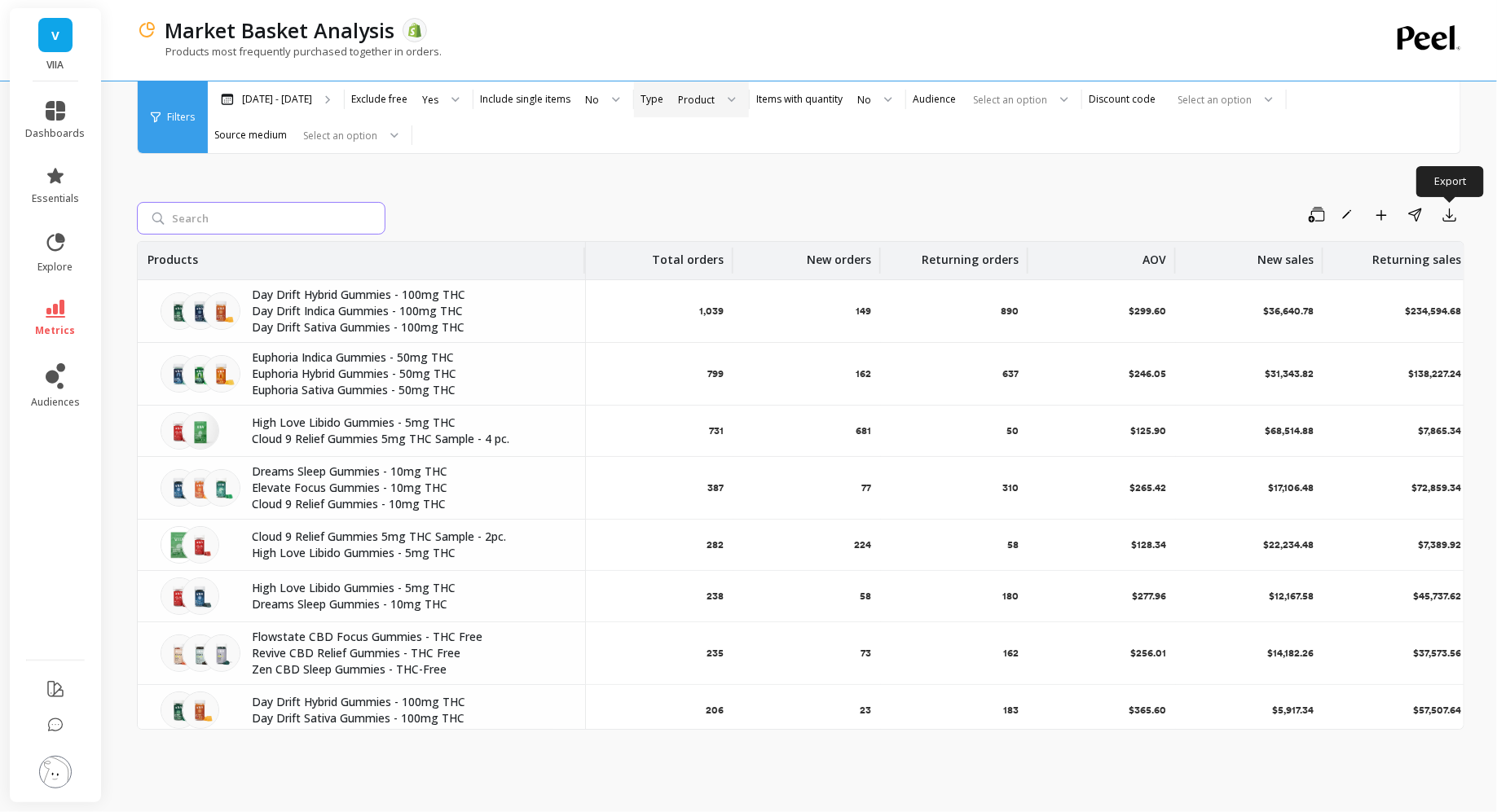
click at [240, 220] on input "search" at bounding box center [261, 218] width 248 height 32
type input "flower"
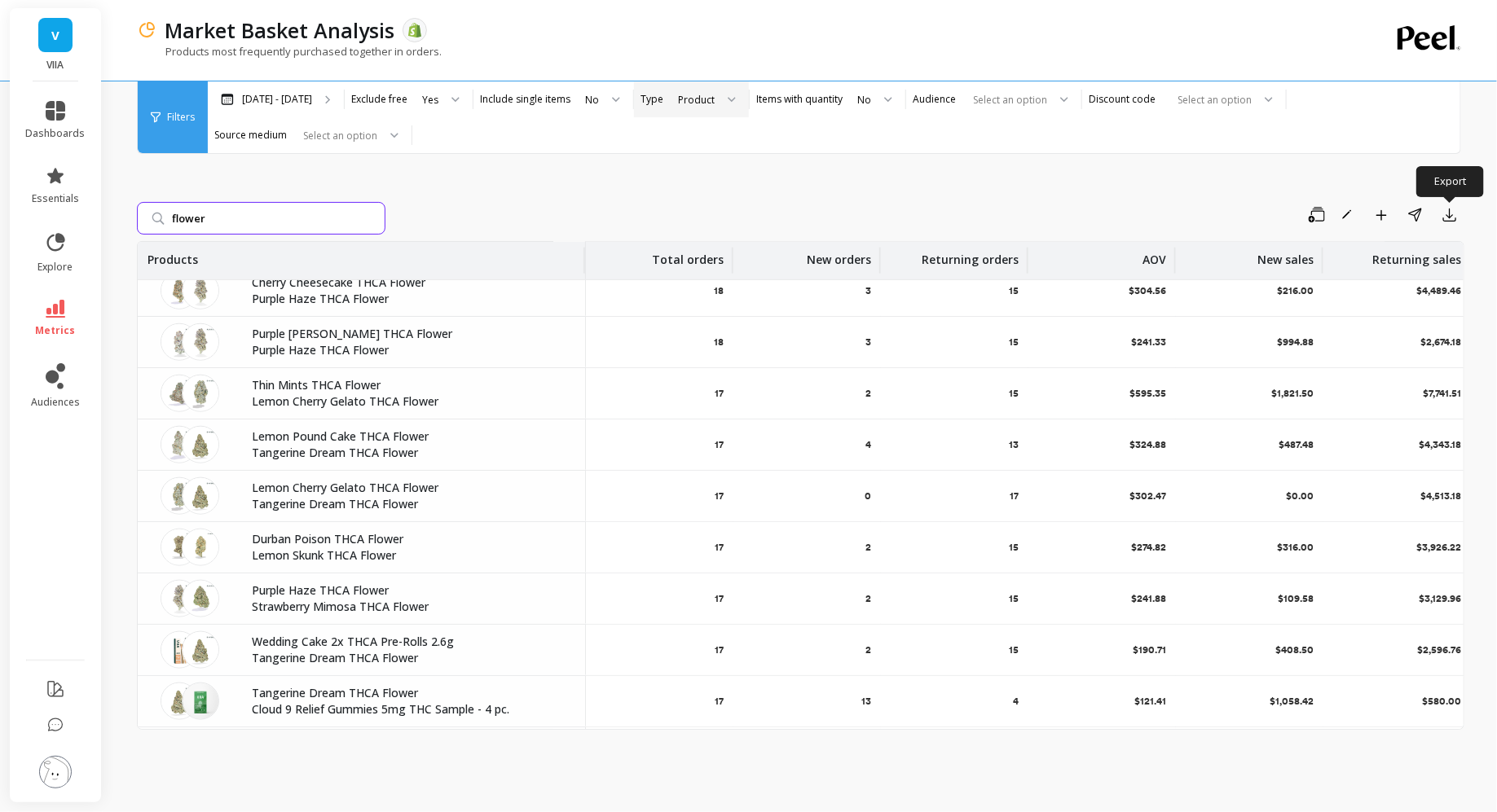
scroll to position [516, 0]
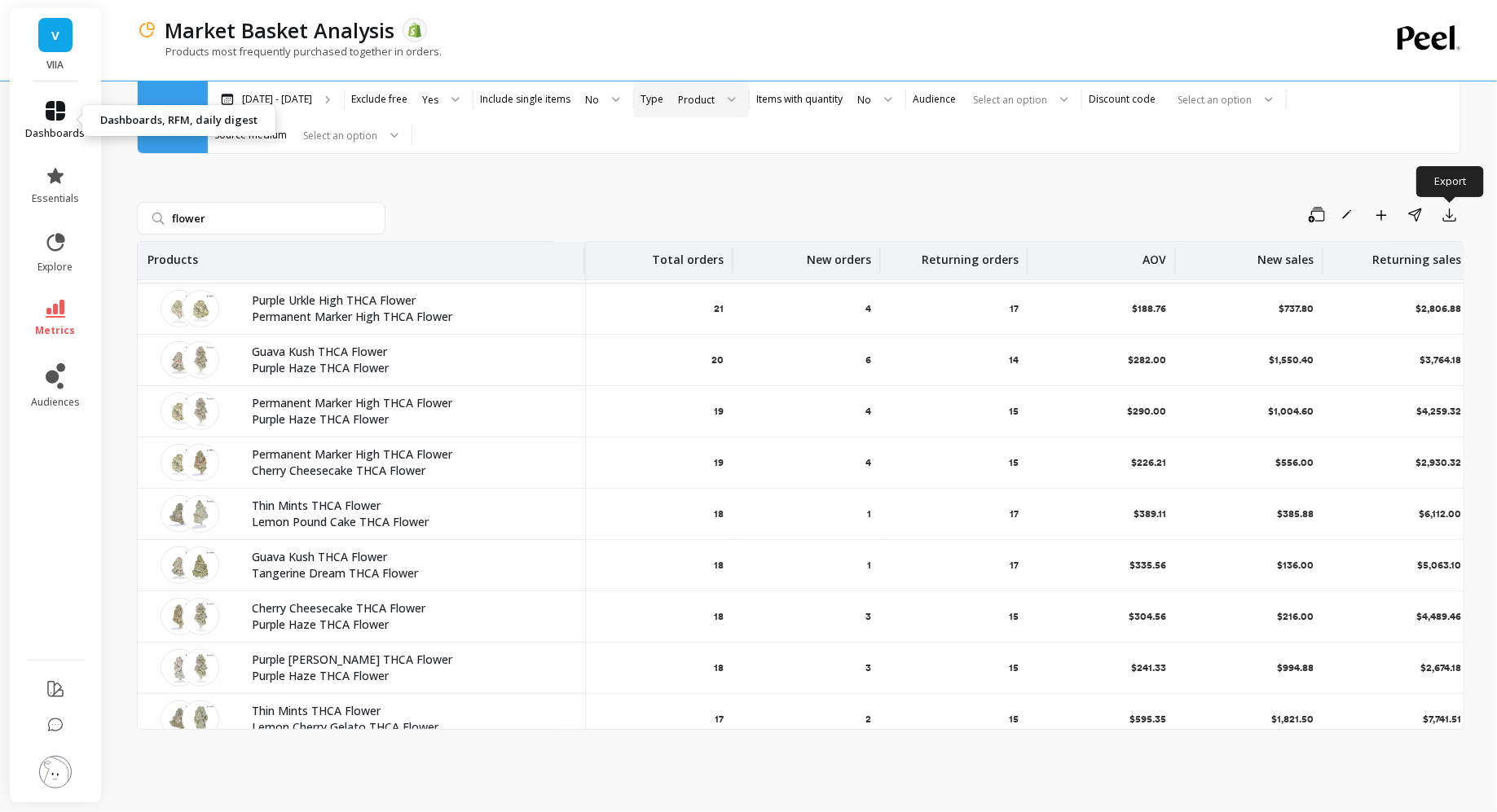
click at [51, 112] on icon at bounding box center [55, 111] width 19 height 19
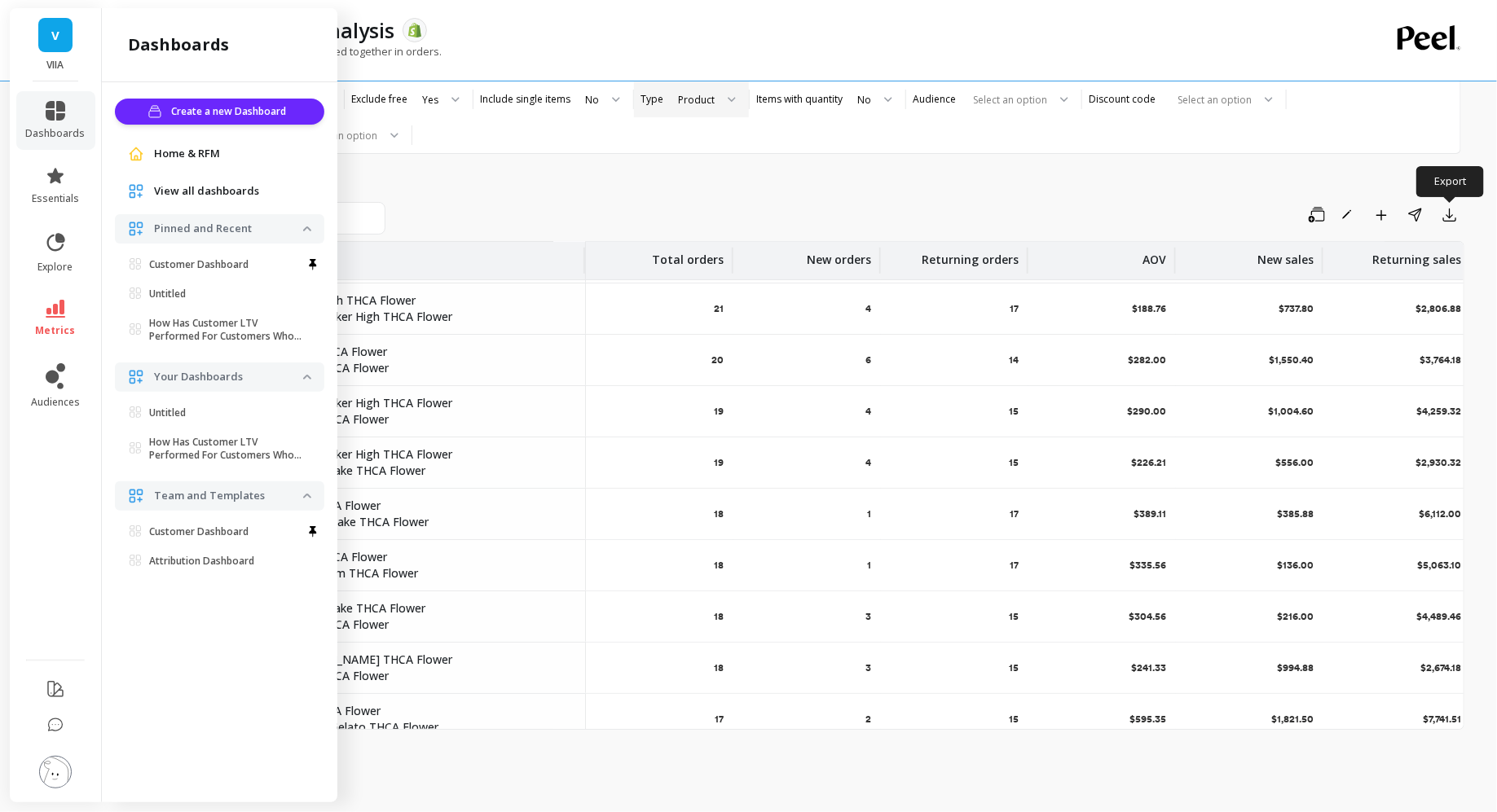
click at [73, 283] on ul "dashboards essentials explore metrics audiences" at bounding box center [56, 366] width 92 height 549
click at [66, 295] on li "metrics" at bounding box center [56, 318] width 79 height 57
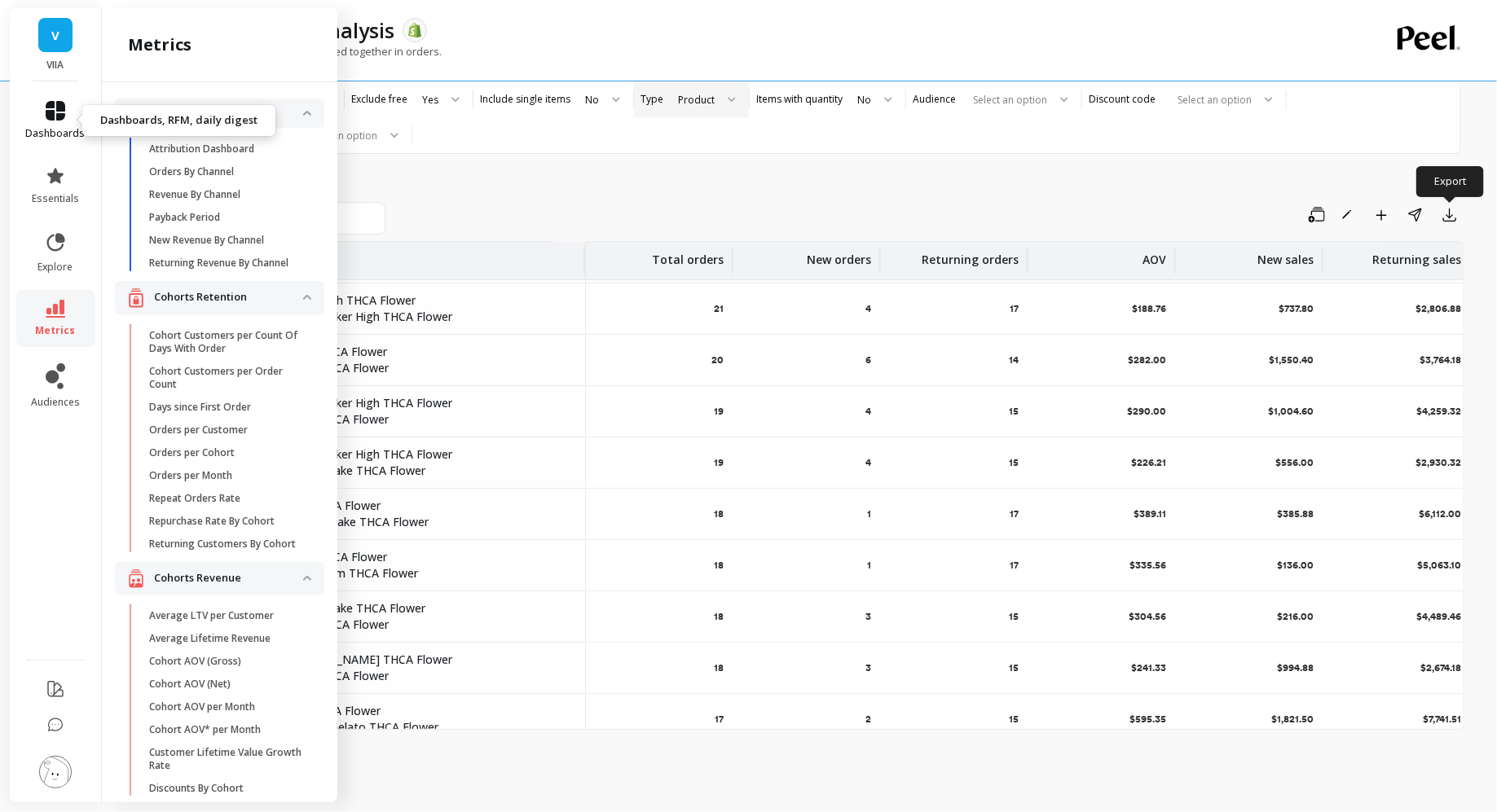
click at [66, 116] on link "dashboards" at bounding box center [56, 120] width 59 height 39
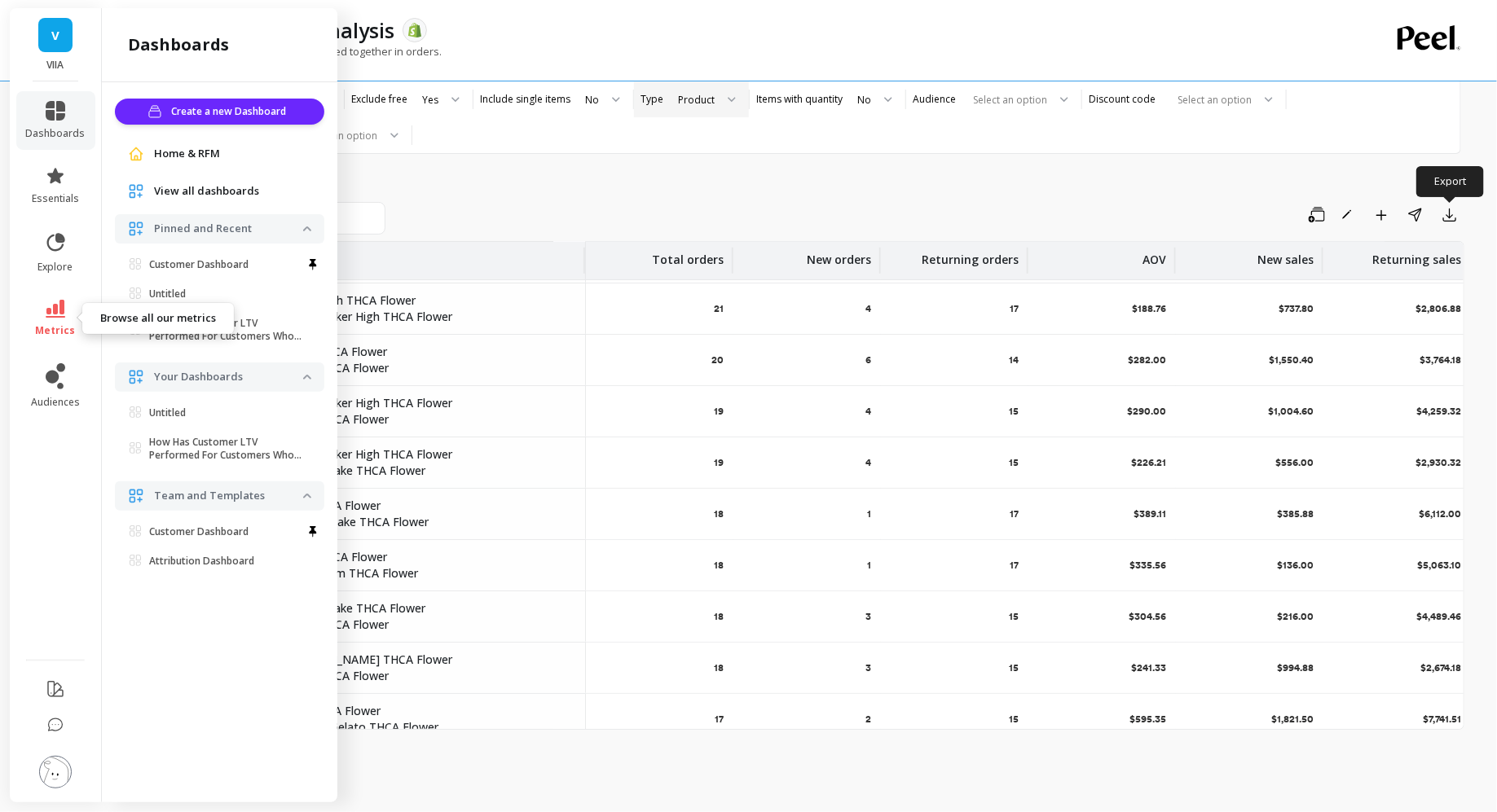
click at [66, 302] on link "metrics" at bounding box center [56, 318] width 59 height 37
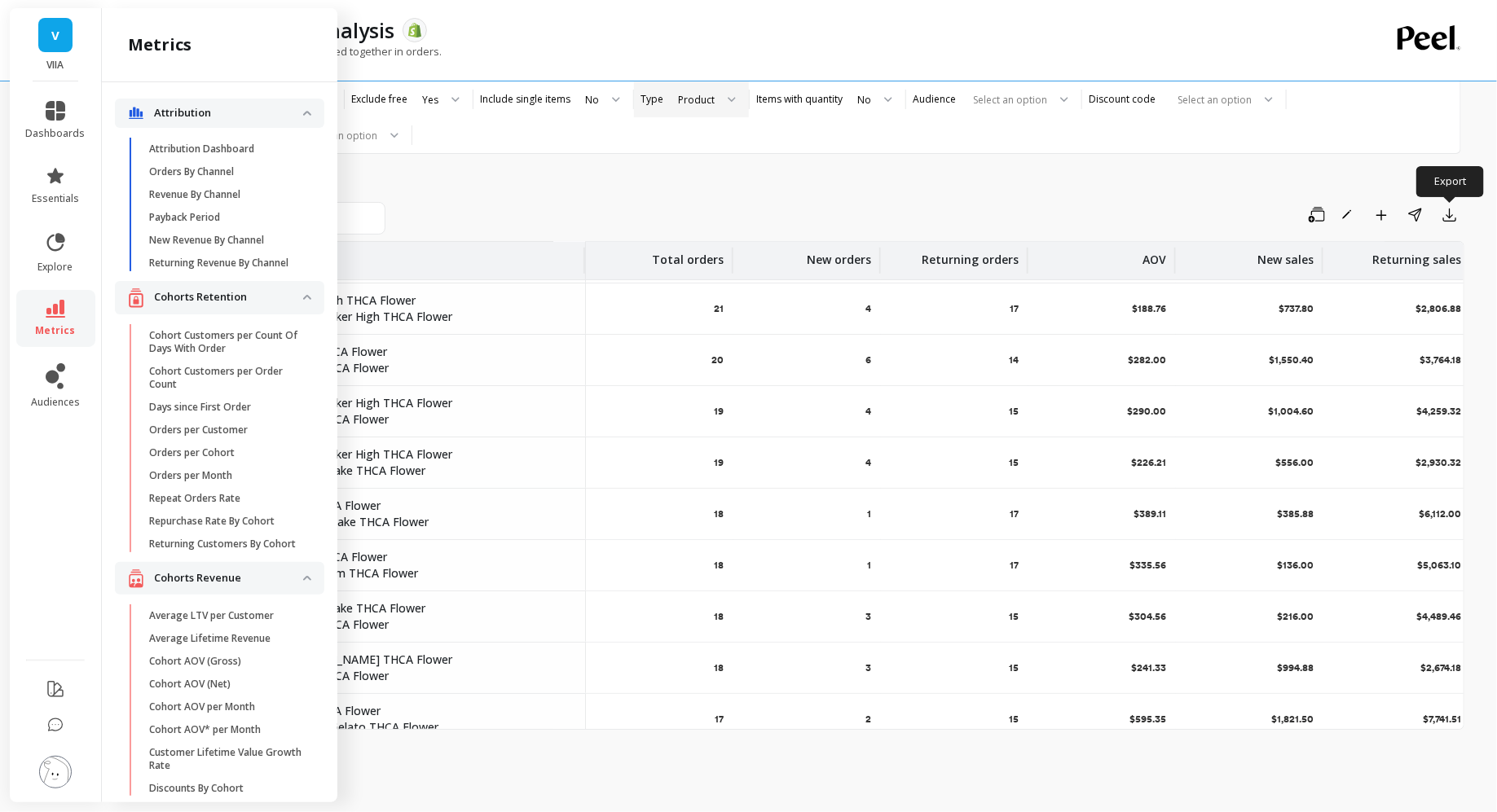
click at [61, 154] on ul "dashboards essentials explore metrics audiences" at bounding box center [56, 366] width 92 height 549
click at [61, 174] on icon at bounding box center [55, 176] width 17 height 16
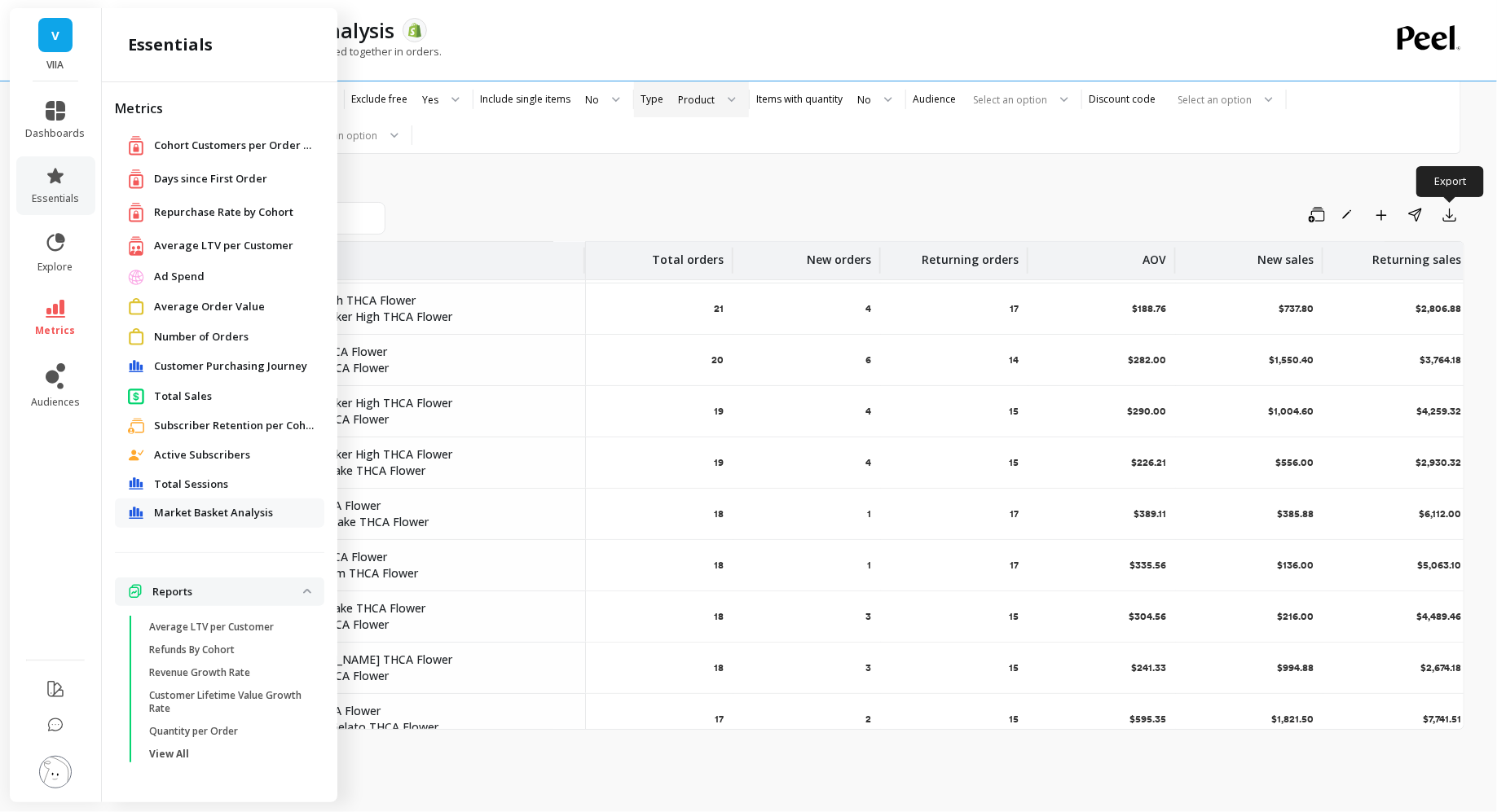
click at [196, 365] on span "Customer Purchasing Journey" at bounding box center [231, 366] width 153 height 17
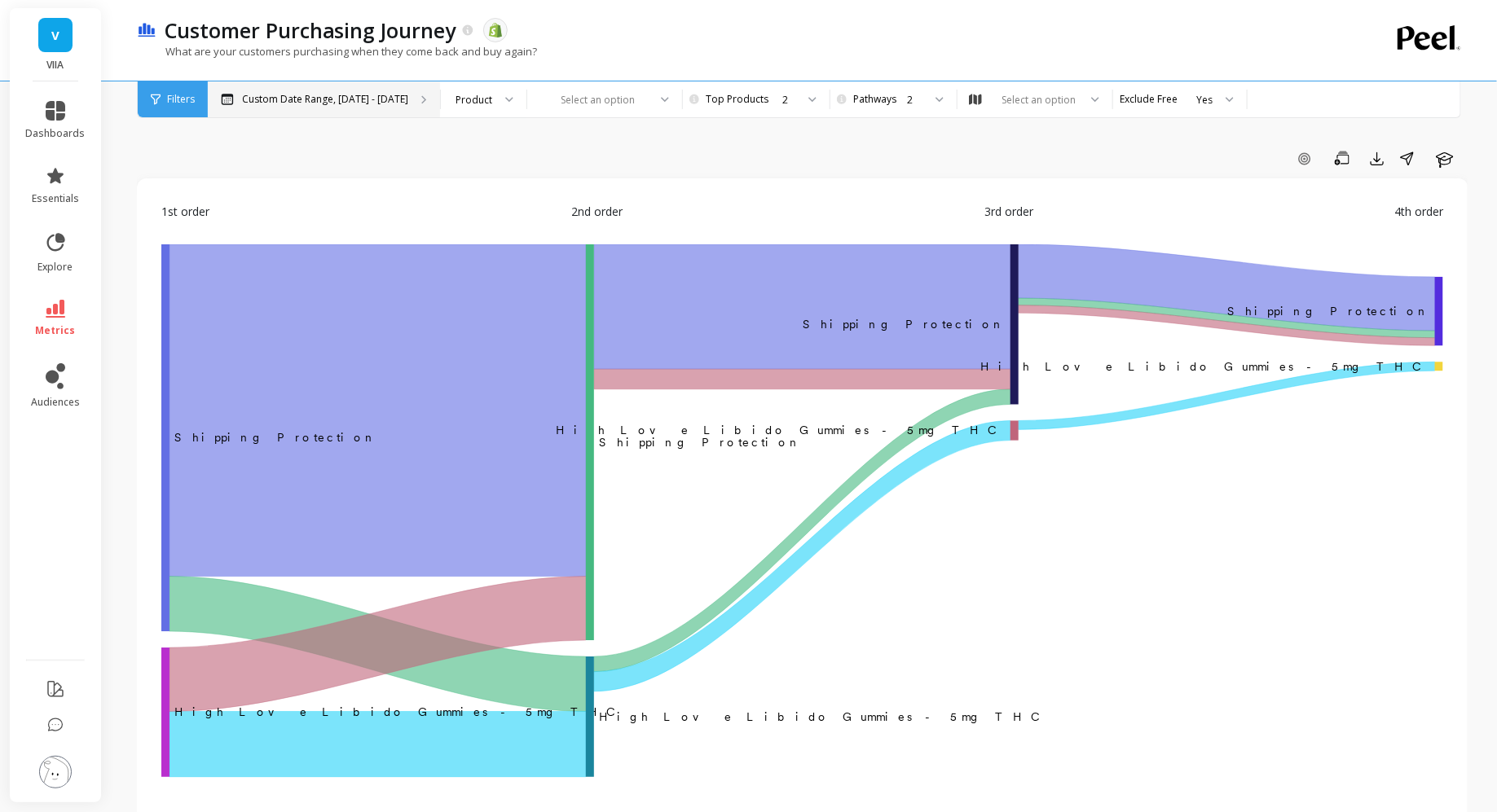
click at [404, 113] on div "Custom Date Range, Apr 1 - Sep 15" at bounding box center [323, 99] width 233 height 36
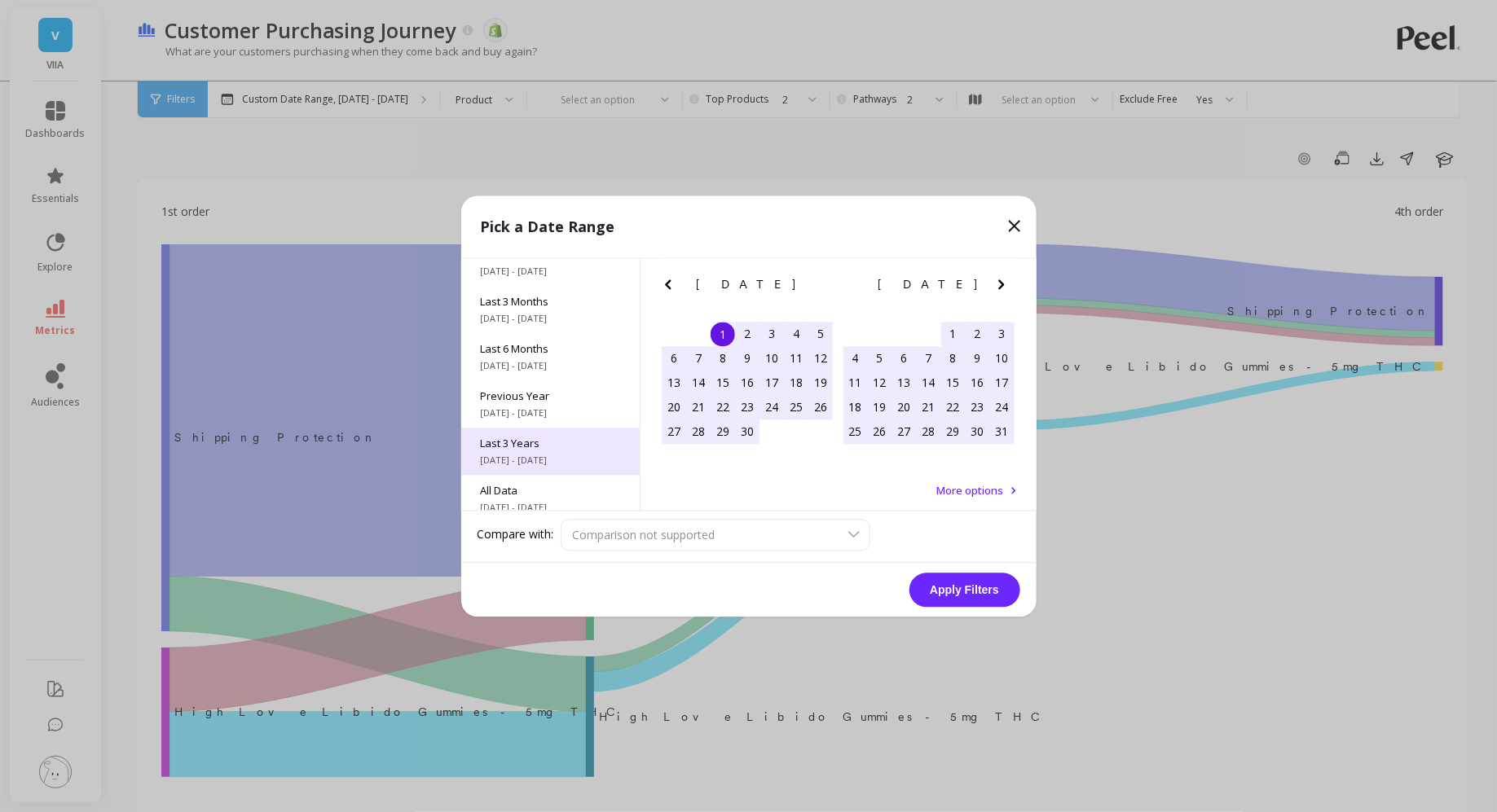
scroll to position [220, 0]
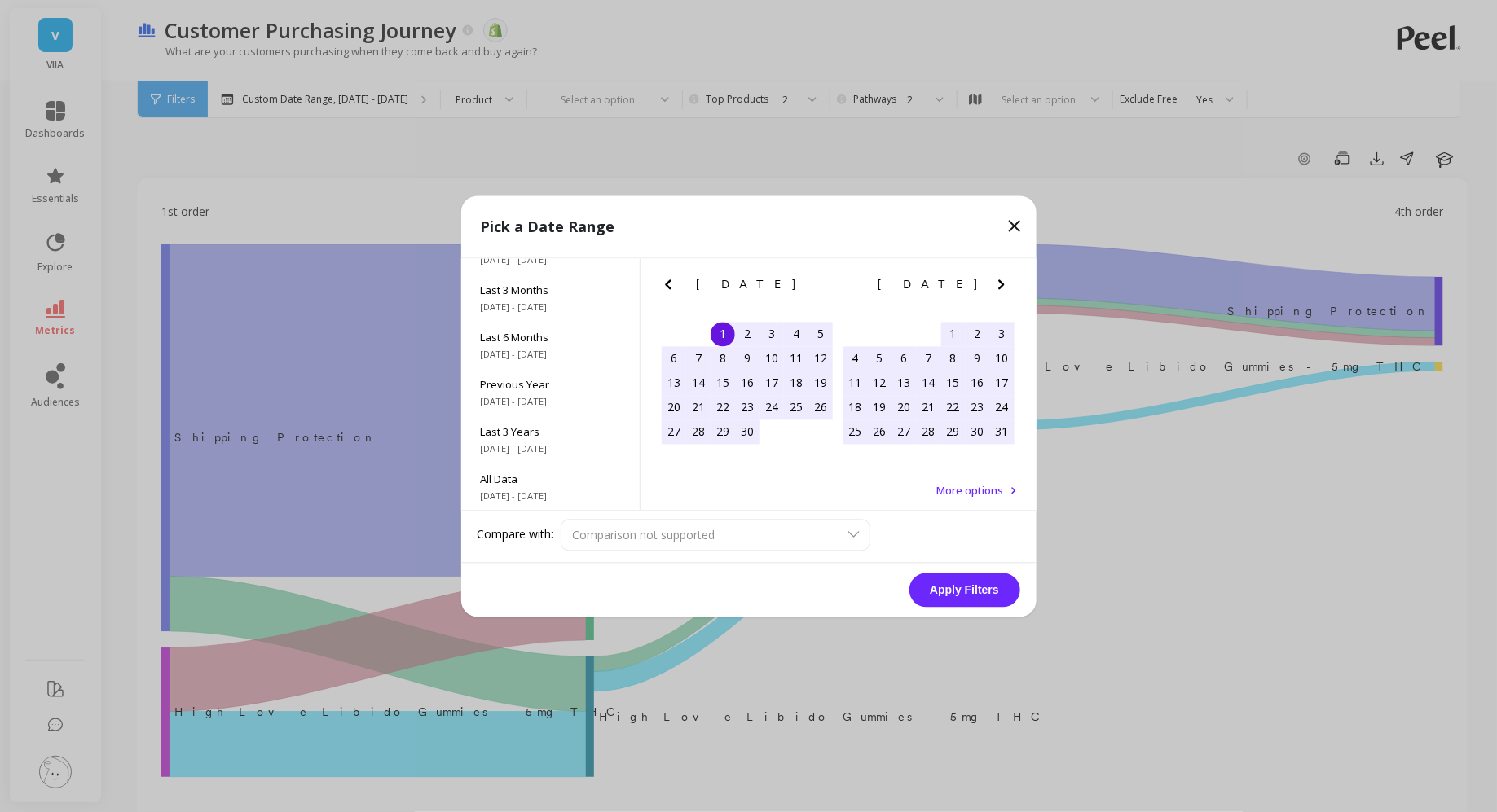
click at [664, 292] on icon "Previous Month" at bounding box center [668, 284] width 19 height 19
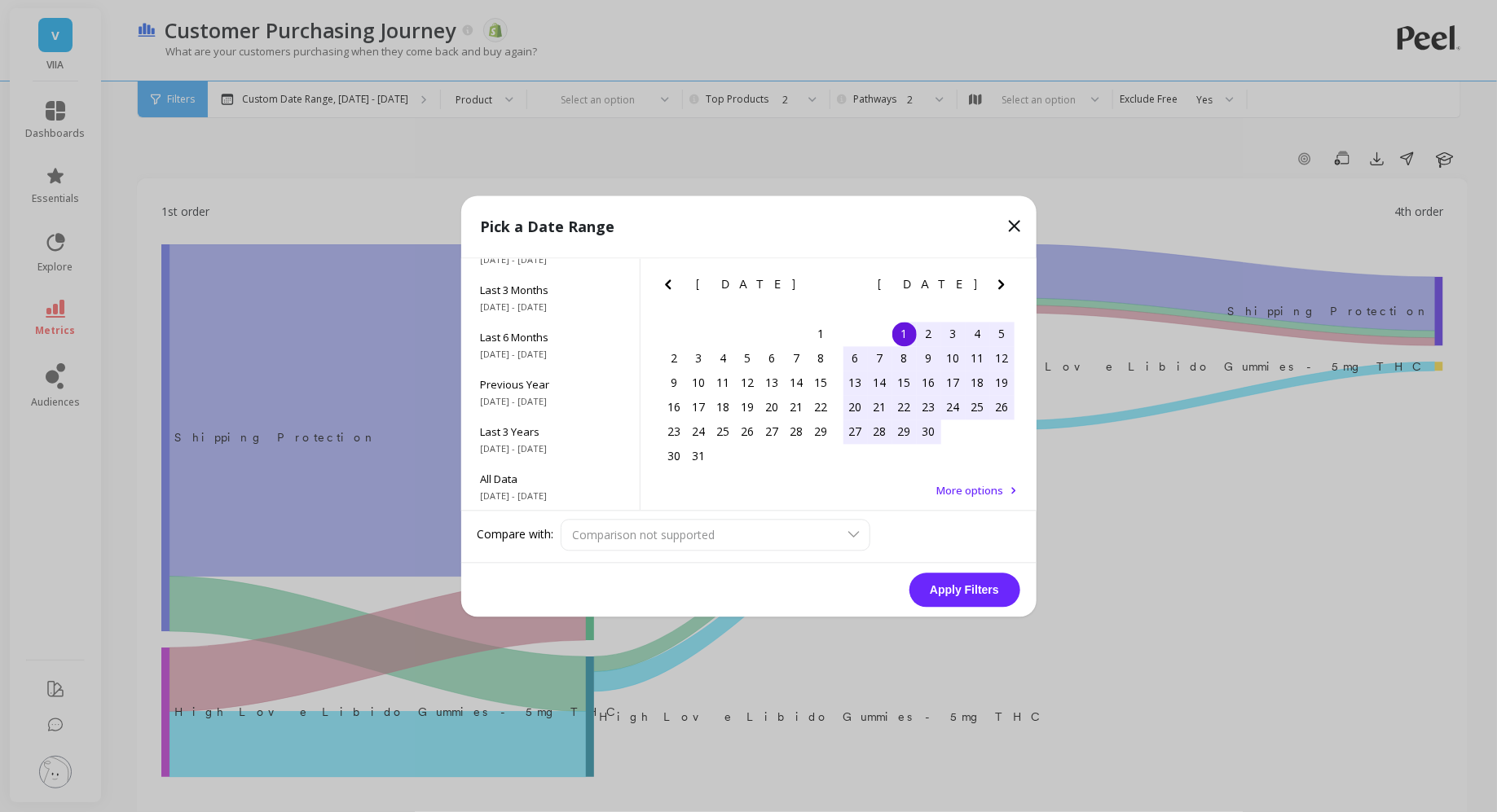
click at [664, 292] on icon "Previous Month" at bounding box center [668, 284] width 19 height 19
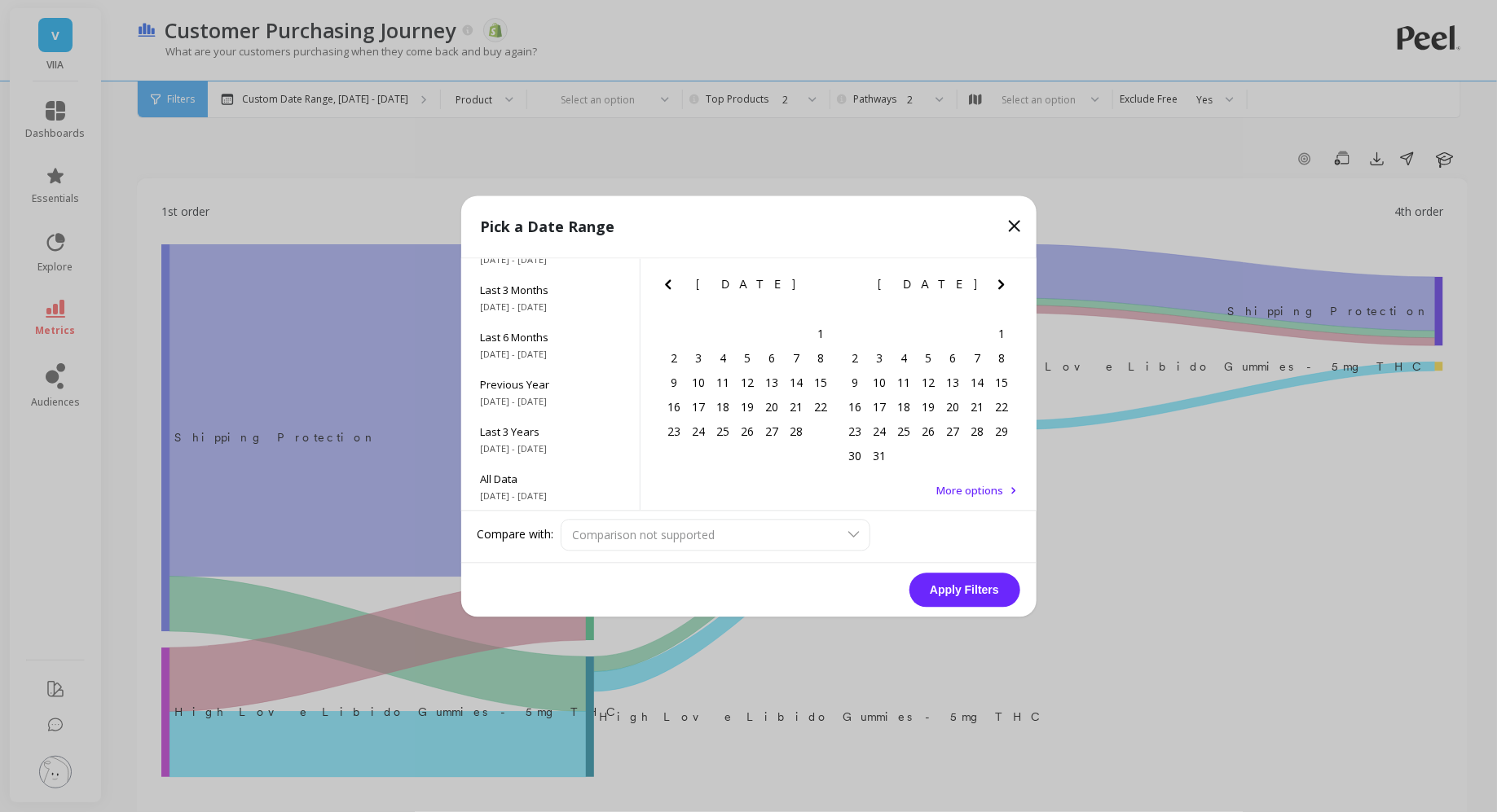
click at [664, 292] on icon "Previous Month" at bounding box center [668, 284] width 19 height 19
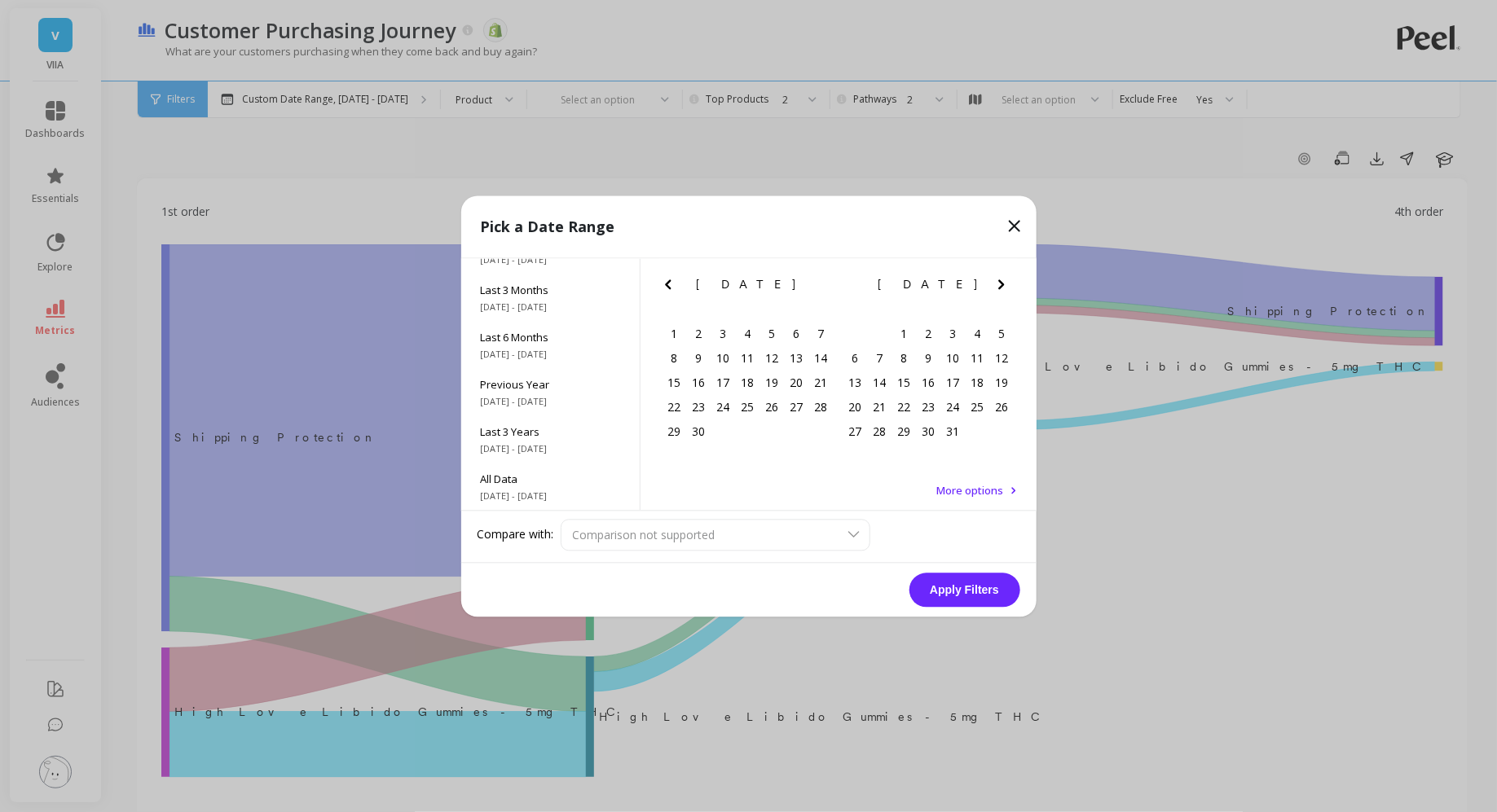
click at [664, 292] on icon "Previous Month" at bounding box center [668, 284] width 19 height 19
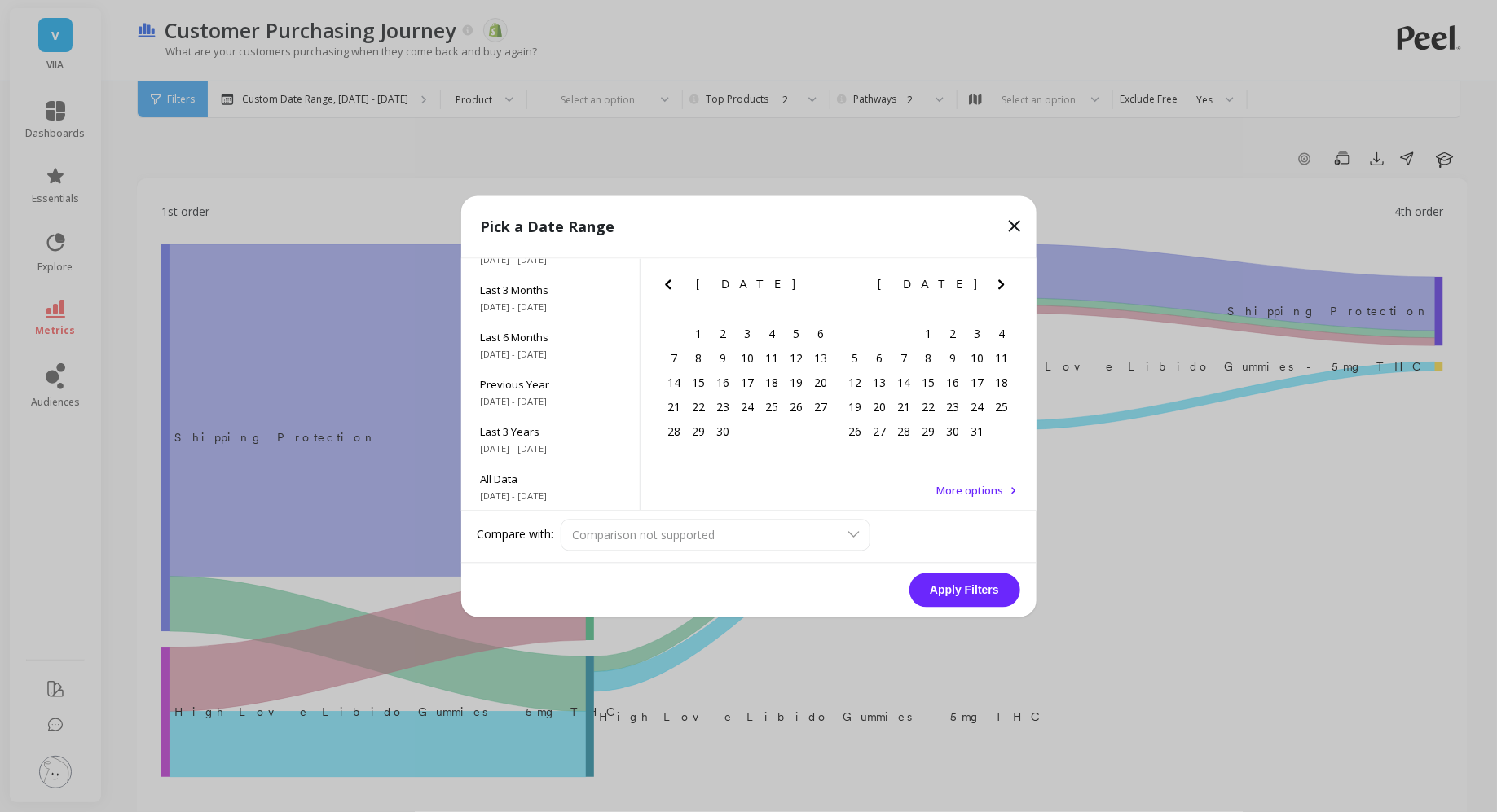
click at [664, 292] on icon "Previous Month" at bounding box center [668, 284] width 19 height 19
click at [670, 291] on icon "Previous Month" at bounding box center [668, 284] width 19 height 19
click at [673, 283] on icon "Previous Month" at bounding box center [668, 284] width 19 height 19
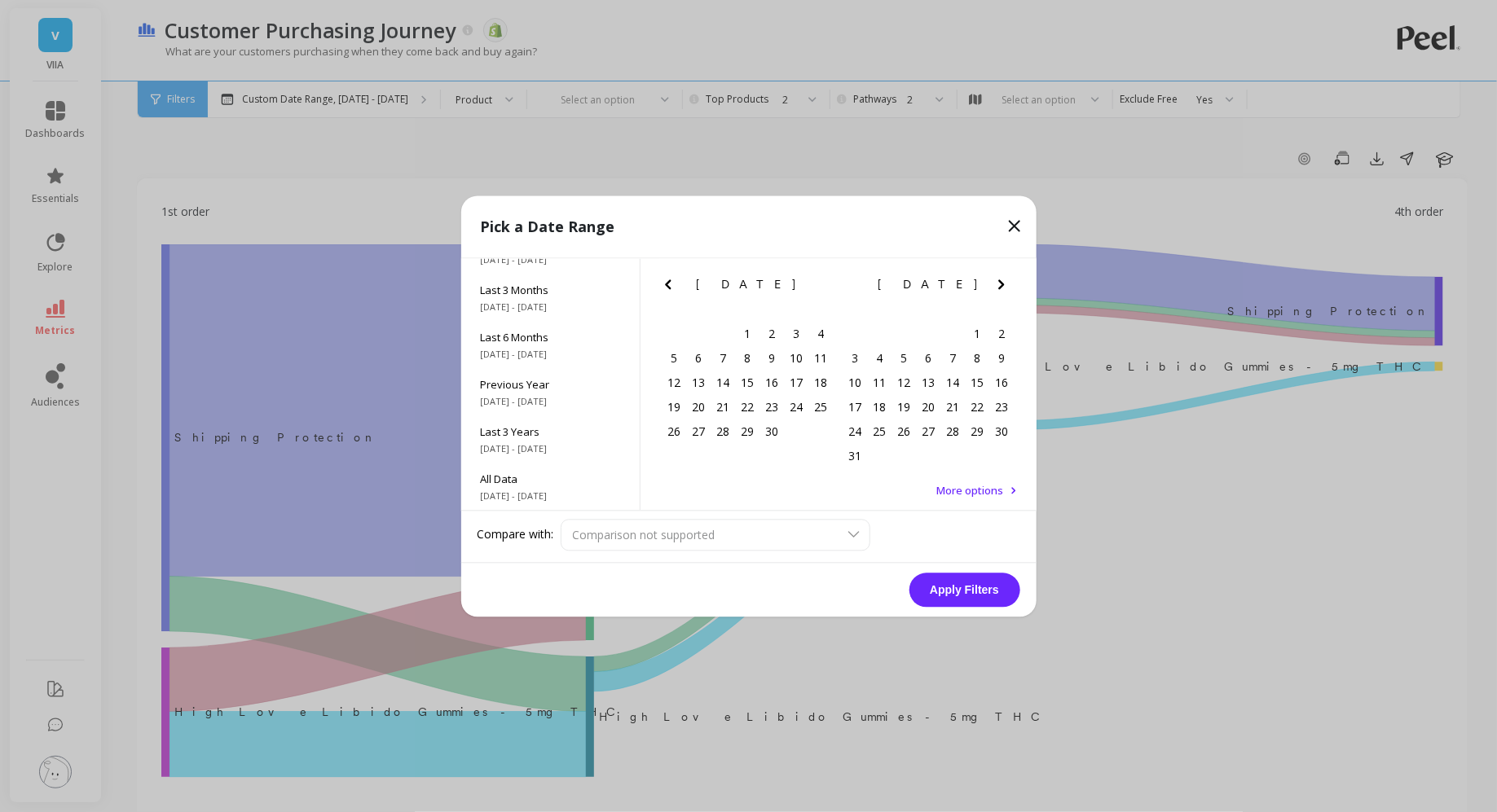
click at [673, 289] on icon "Previous Month" at bounding box center [668, 284] width 19 height 19
click at [799, 332] on div "1" at bounding box center [796, 334] width 24 height 24
click at [996, 283] on icon "Next Month" at bounding box center [1001, 284] width 19 height 19
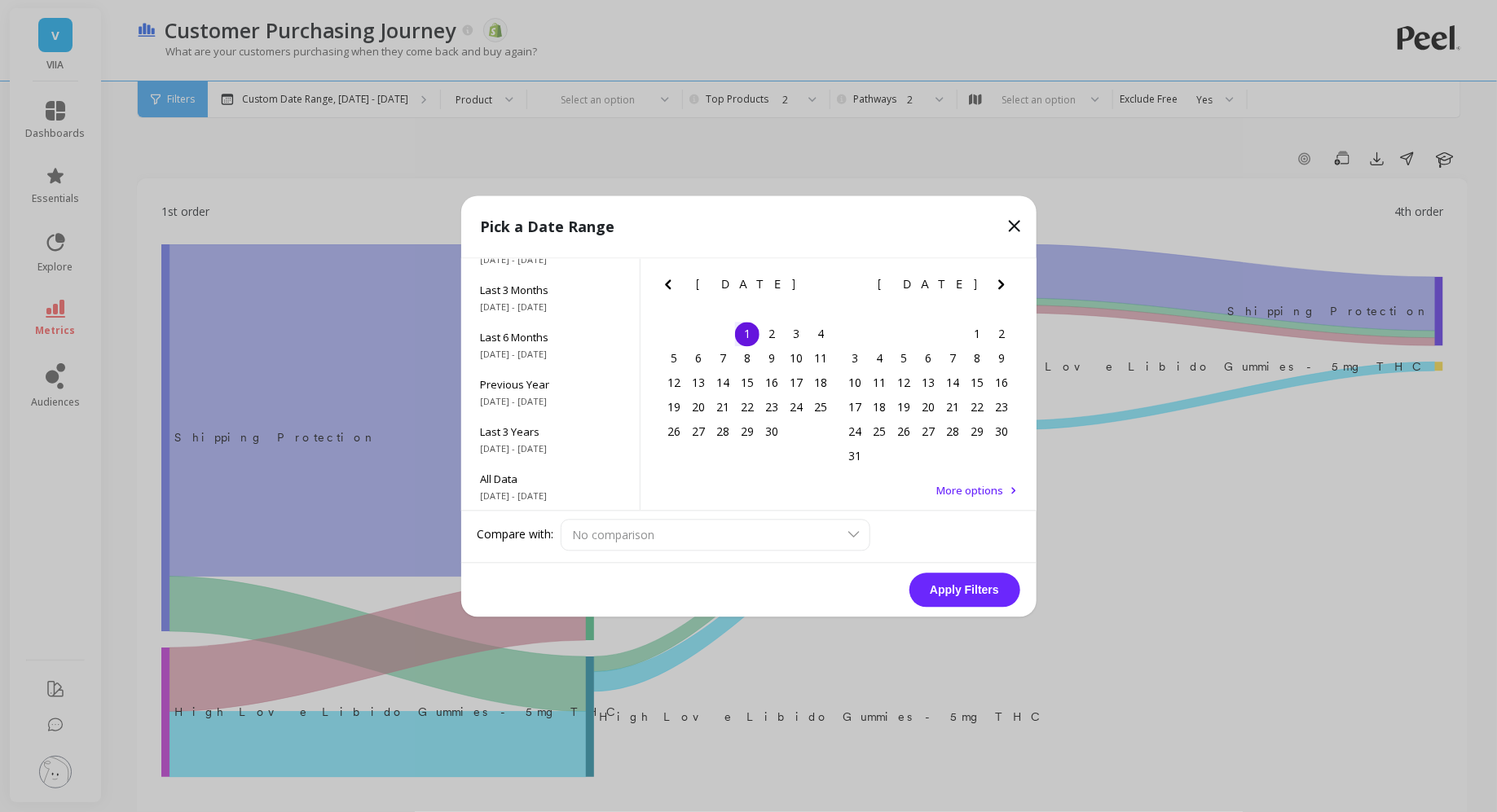
click at [996, 283] on icon "Next Month" at bounding box center [1001, 284] width 19 height 19
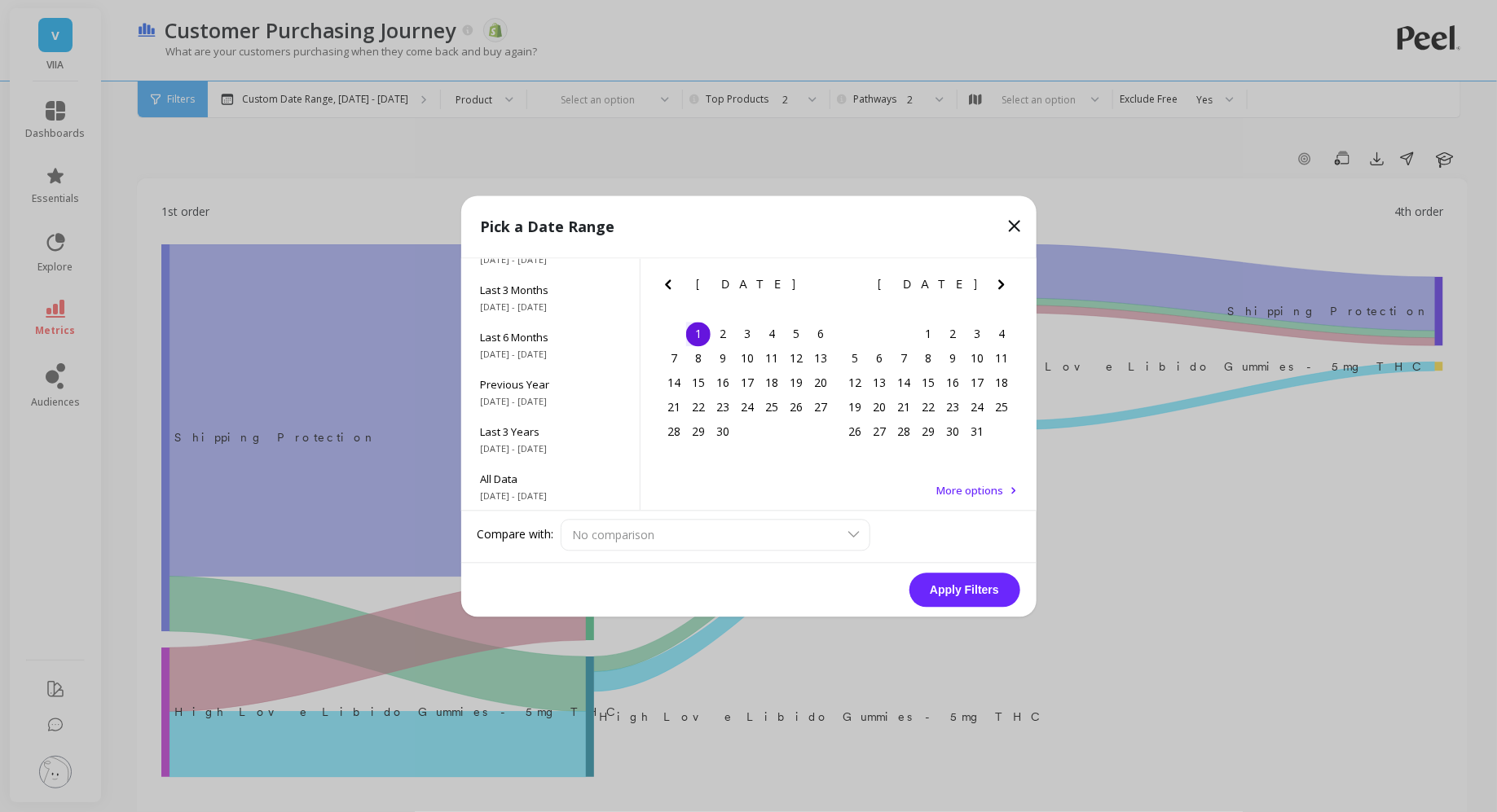
click at [996, 283] on icon "Next Month" at bounding box center [1001, 284] width 19 height 19
click at [1013, 228] on icon at bounding box center [1014, 226] width 19 height 19
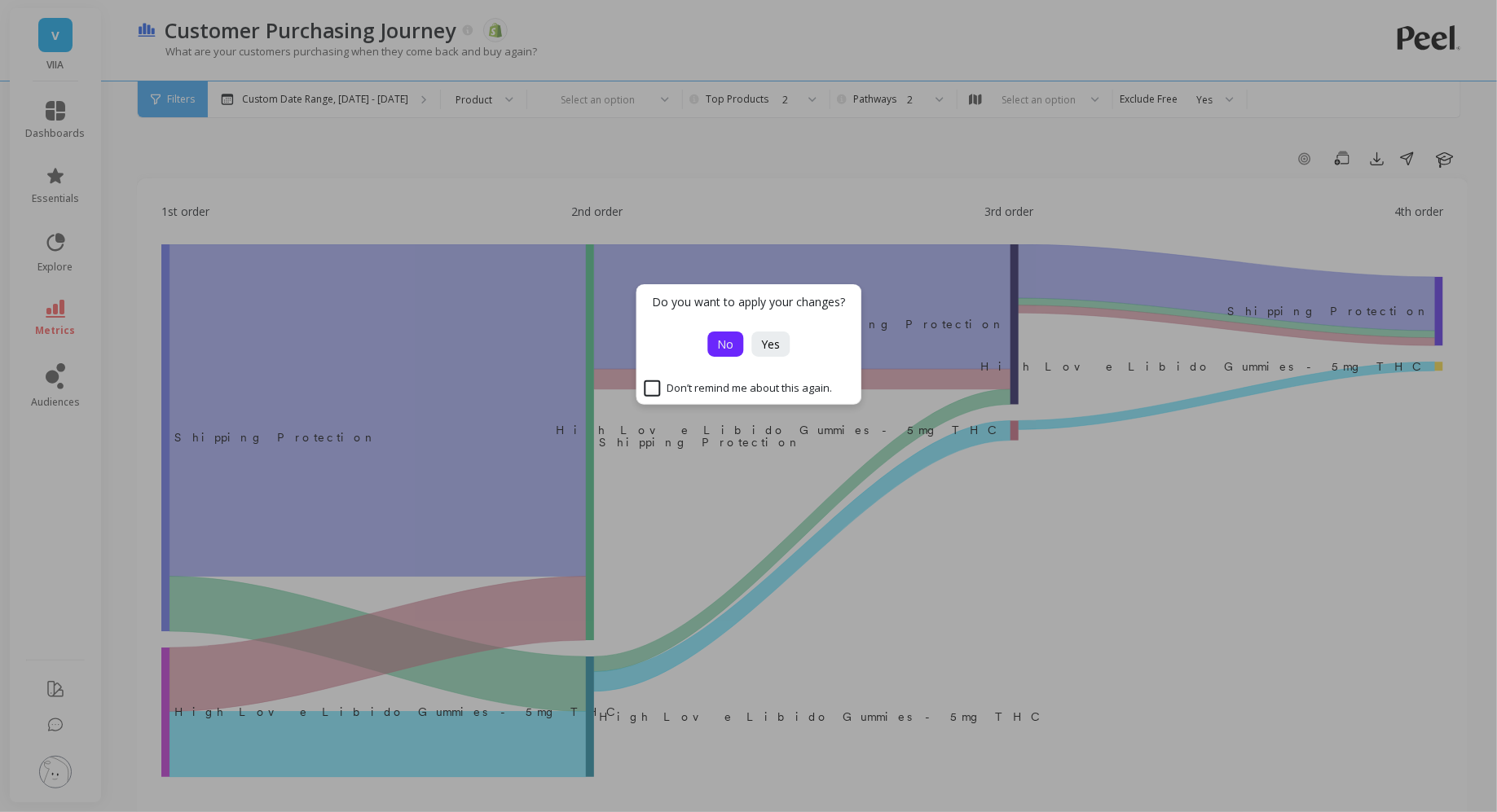
click at [715, 344] on button "No" at bounding box center [725, 344] width 36 height 25
